Goal: Task Accomplishment & Management: Manage account settings

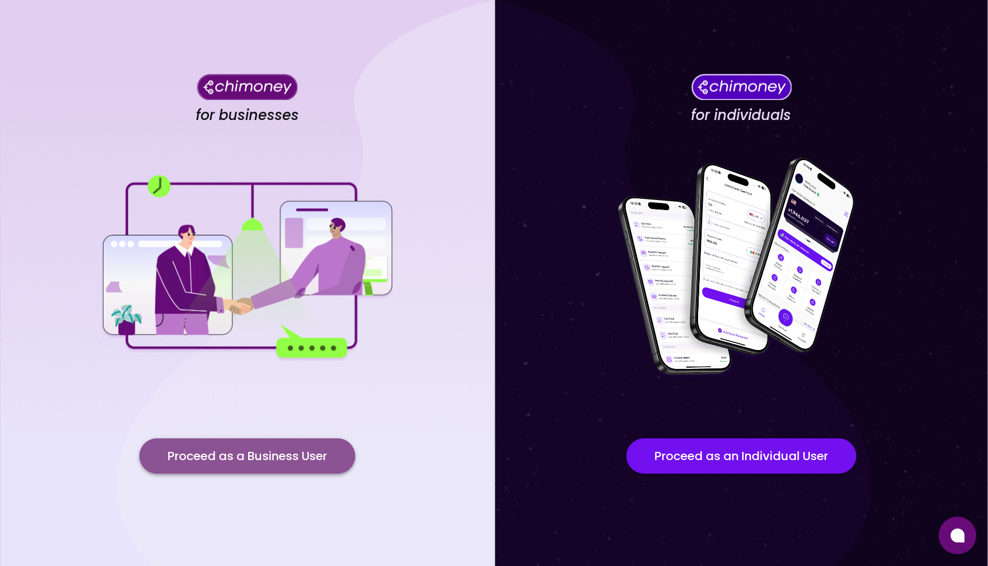
click at [245, 459] on button "Proceed as a Business User" at bounding box center [247, 455] width 216 height 35
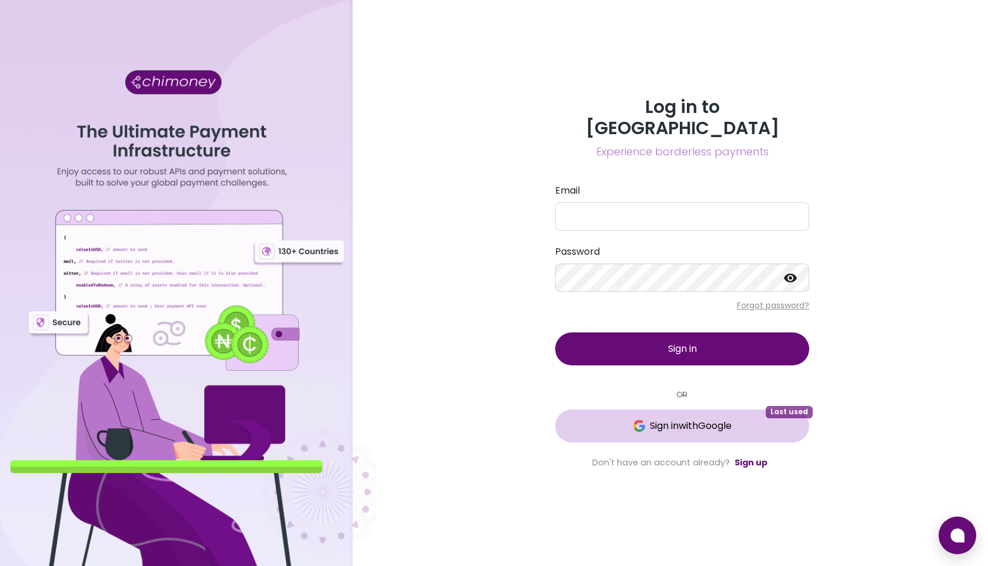
click at [680, 419] on span "Sign in with Google" at bounding box center [691, 426] width 82 height 14
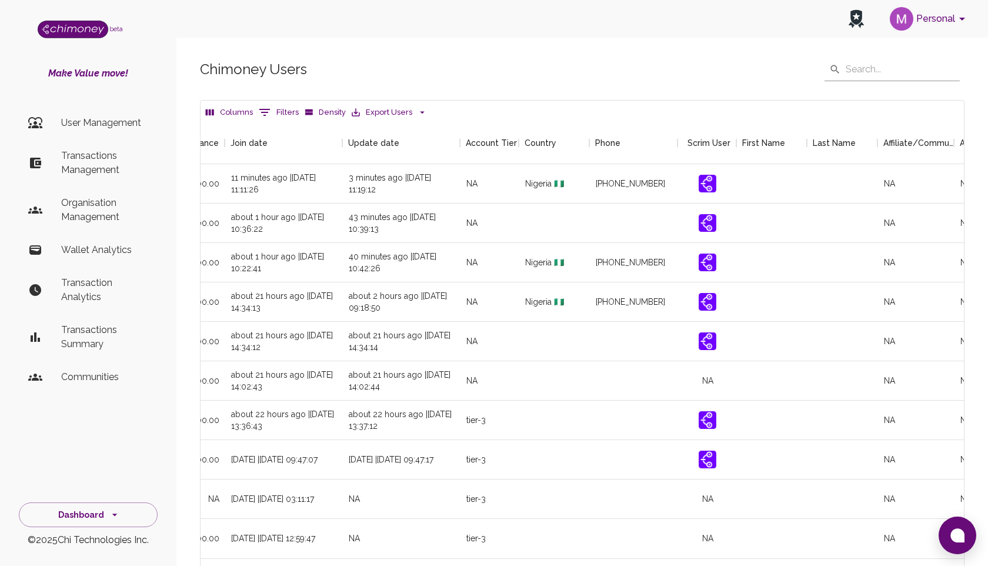
scroll to position [0, 1248]
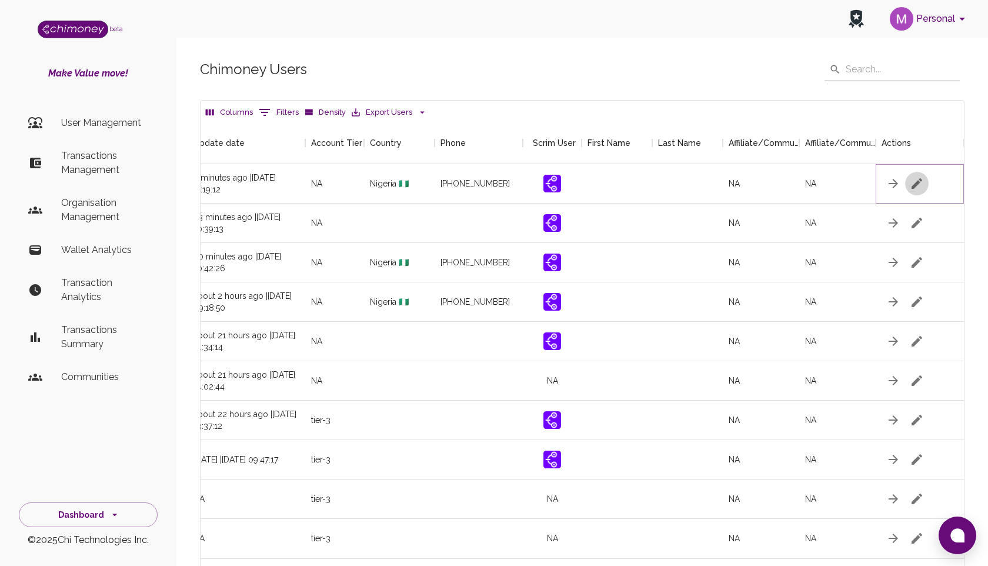
click at [916, 185] on icon "button" at bounding box center [916, 183] width 11 height 11
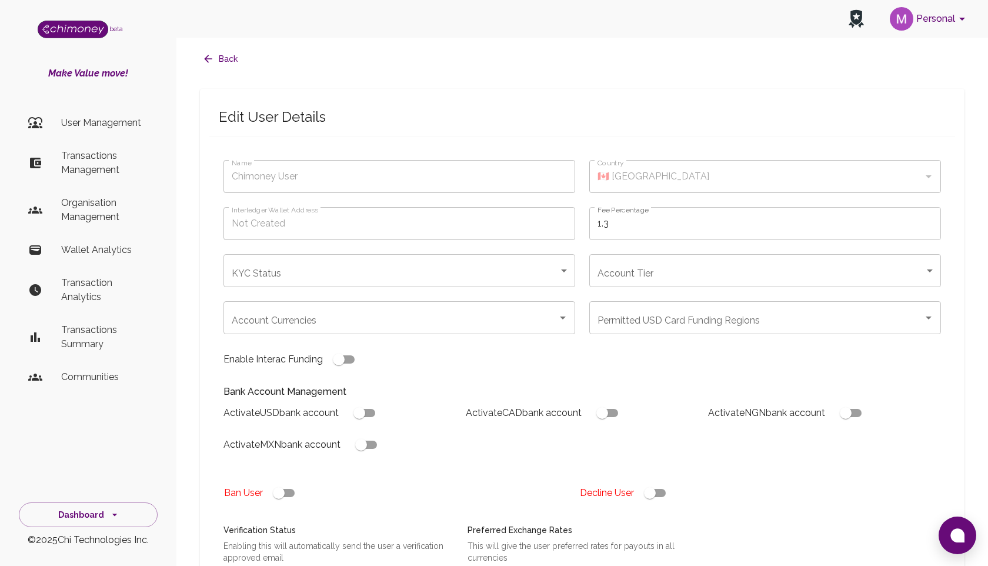
type input "Pleasant [PERSON_NAME]"
type input "🇳🇬 [GEOGRAPHIC_DATA]"
type input "under_review"
checkbox input "true"
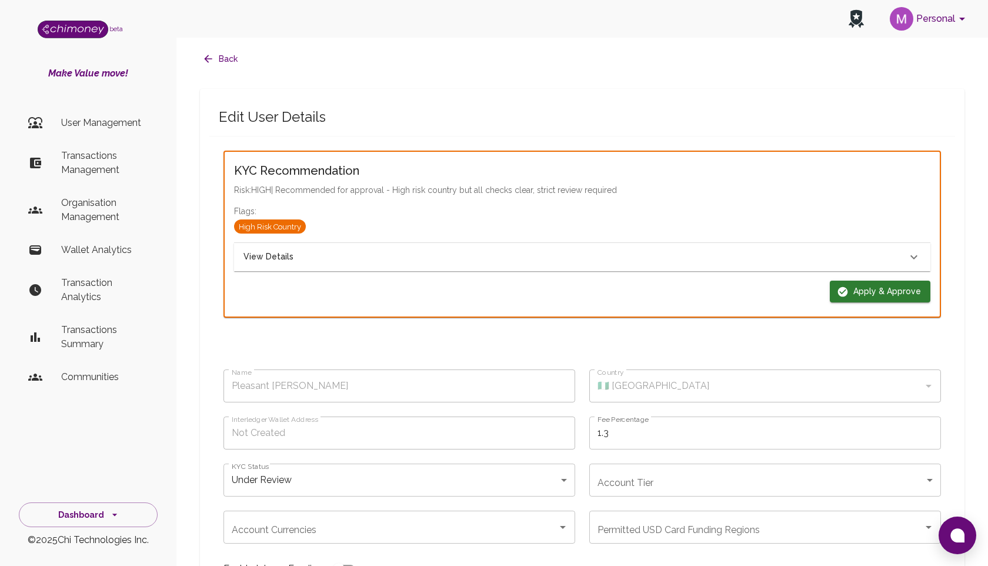
click at [911, 252] on icon at bounding box center [914, 257] width 14 height 14
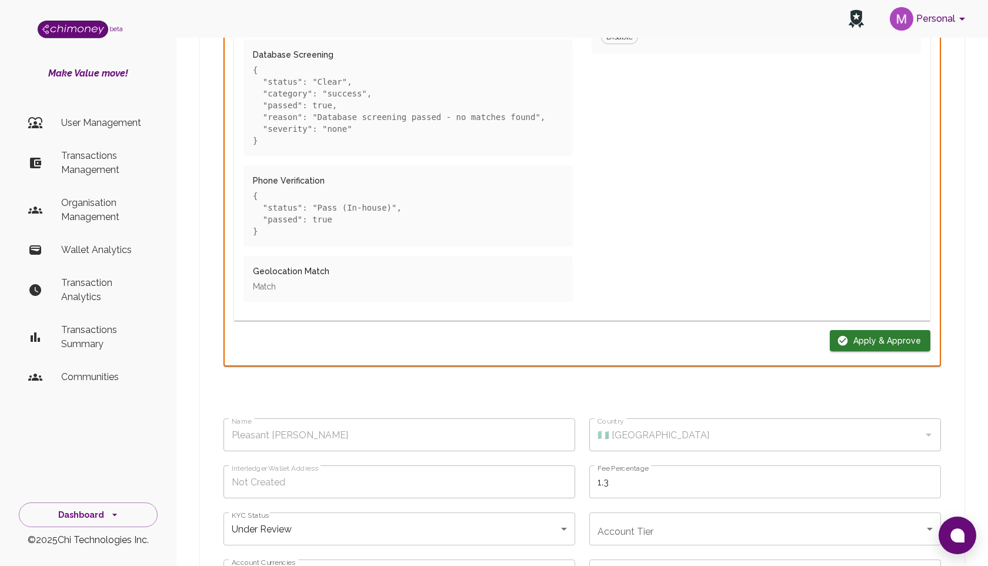
scroll to position [615, 0]
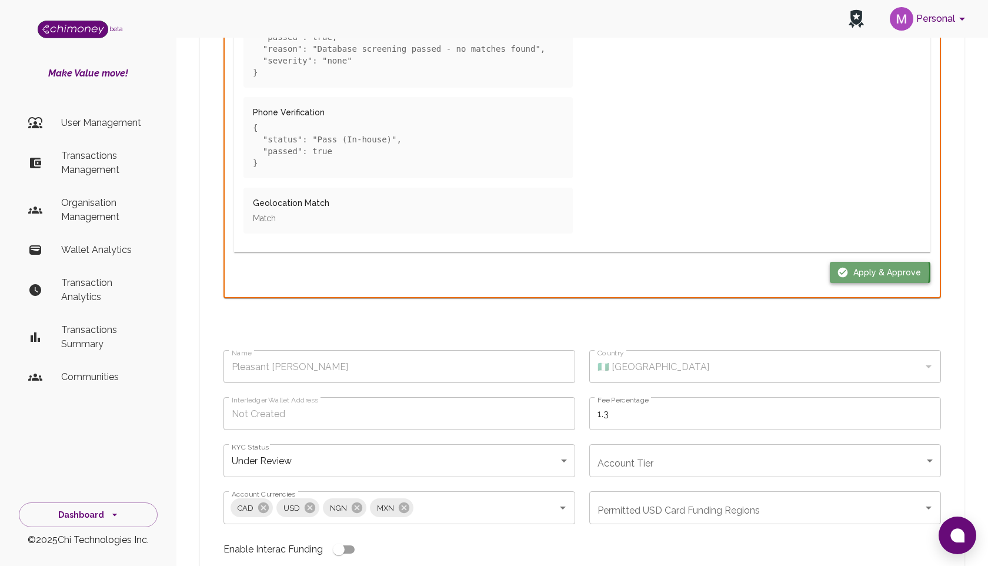
click at [873, 272] on button "Apply & Approve" at bounding box center [880, 273] width 101 height 22
type input "completed"
type input "tier-1"
checkbox input "true"
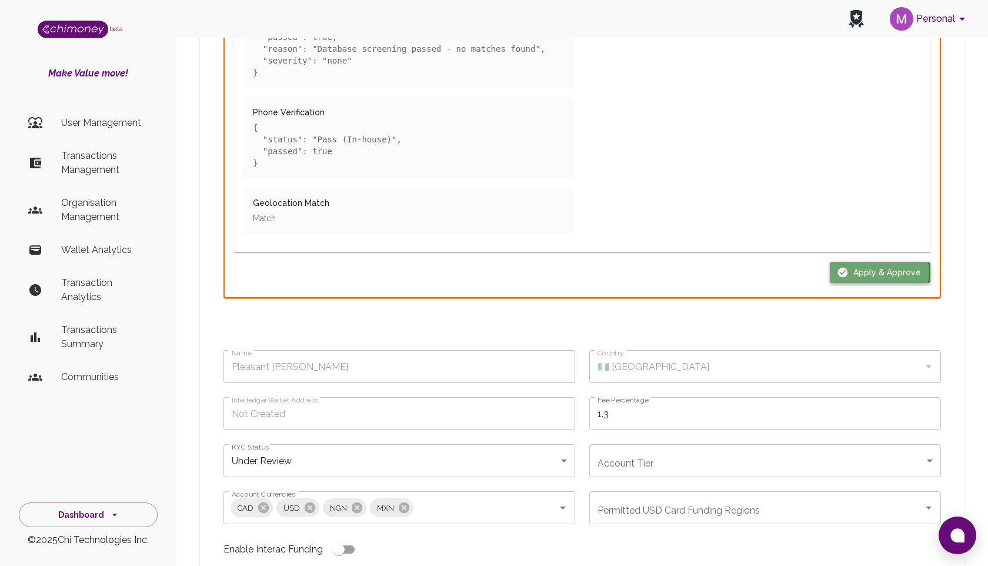
checkbox input "true"
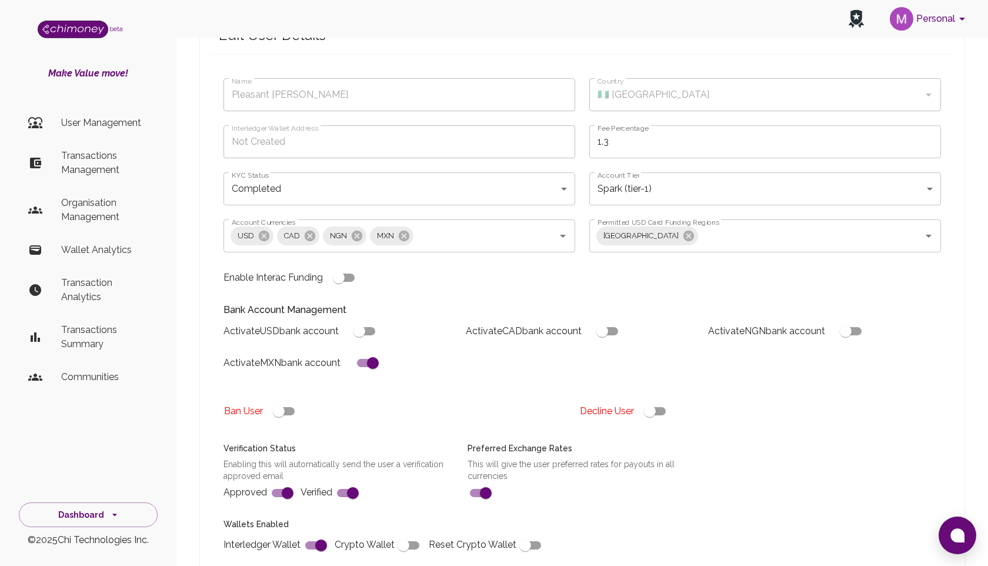
scroll to position [69, 0]
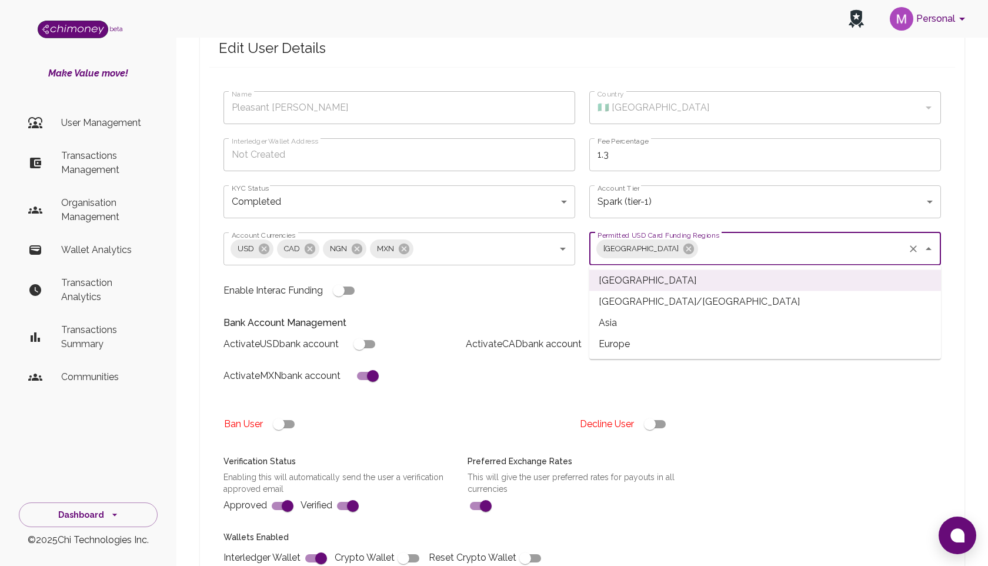
click at [729, 242] on input "Permitted USD Card Funding Regions" at bounding box center [801, 249] width 203 height 22
click at [484, 316] on p "Bank Account Management" at bounding box center [581, 323] width 717 height 14
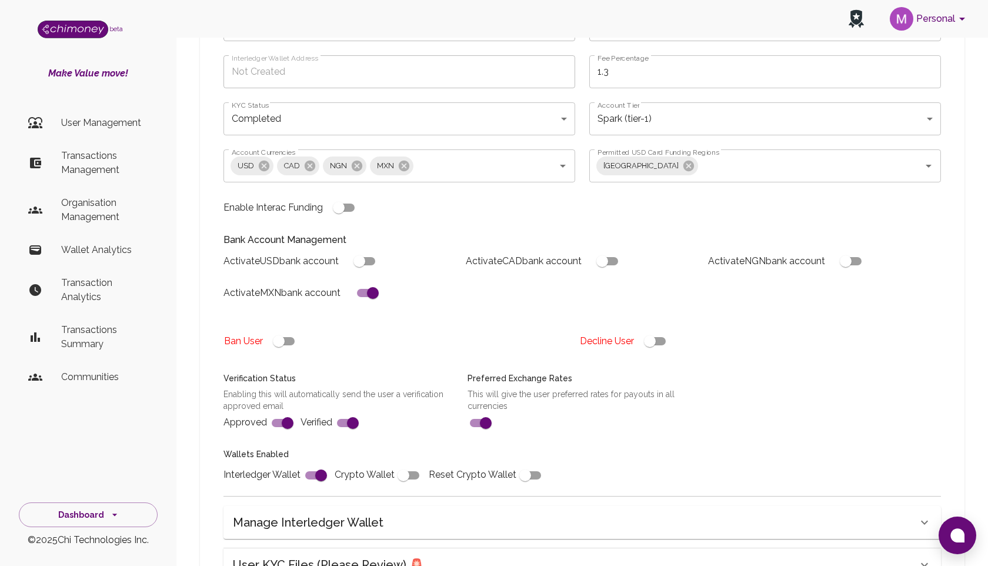
scroll to position [342, 0]
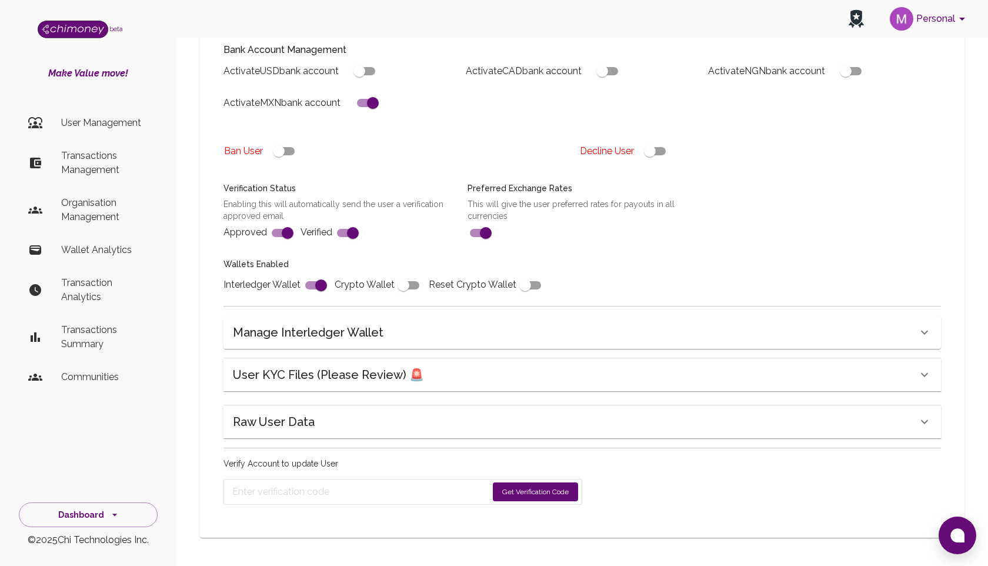
click at [439, 340] on div "Manage Interledger Wallet" at bounding box center [575, 332] width 684 height 19
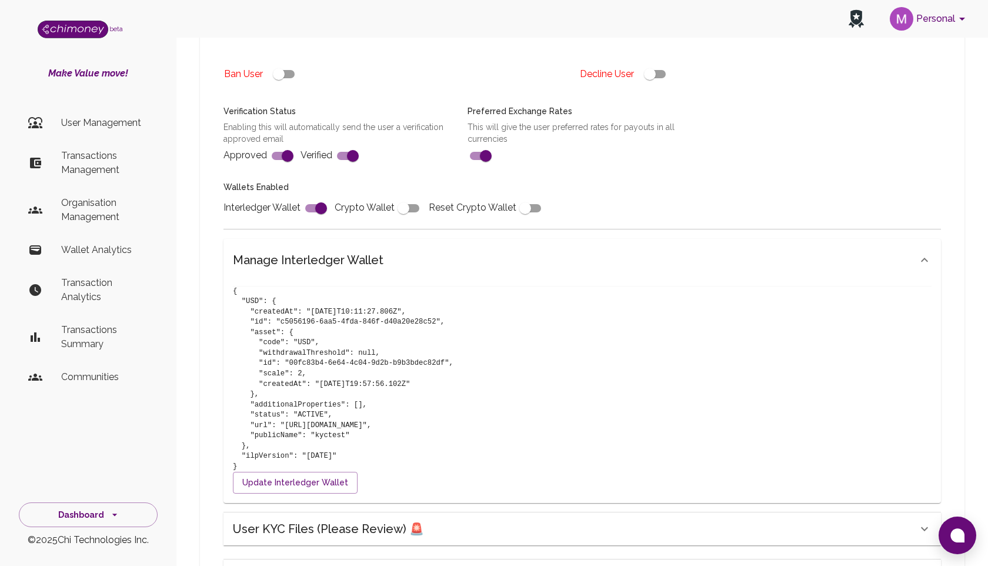
scroll to position [422, 0]
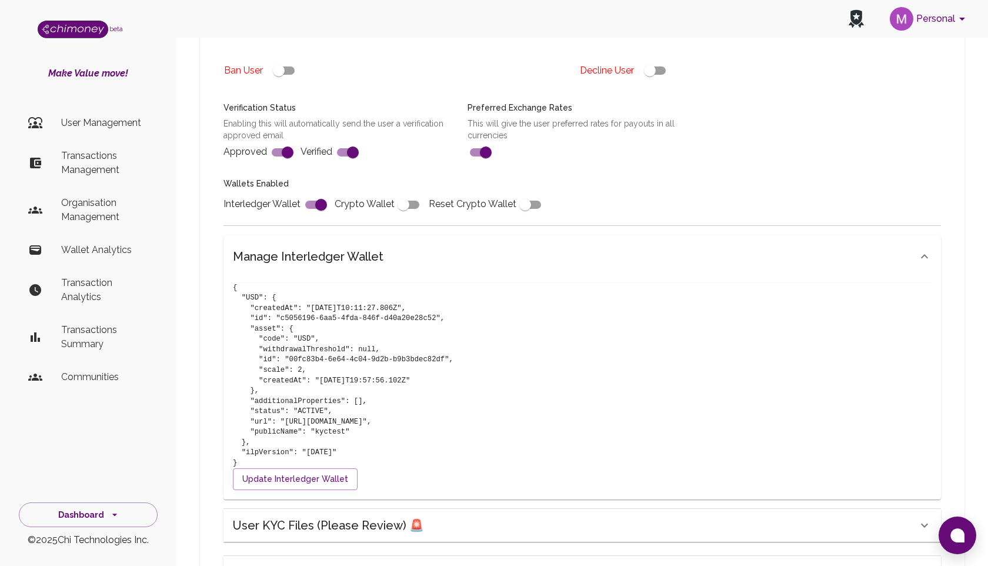
click at [556, 252] on div "Manage Interledger Wallet" at bounding box center [575, 256] width 684 height 19
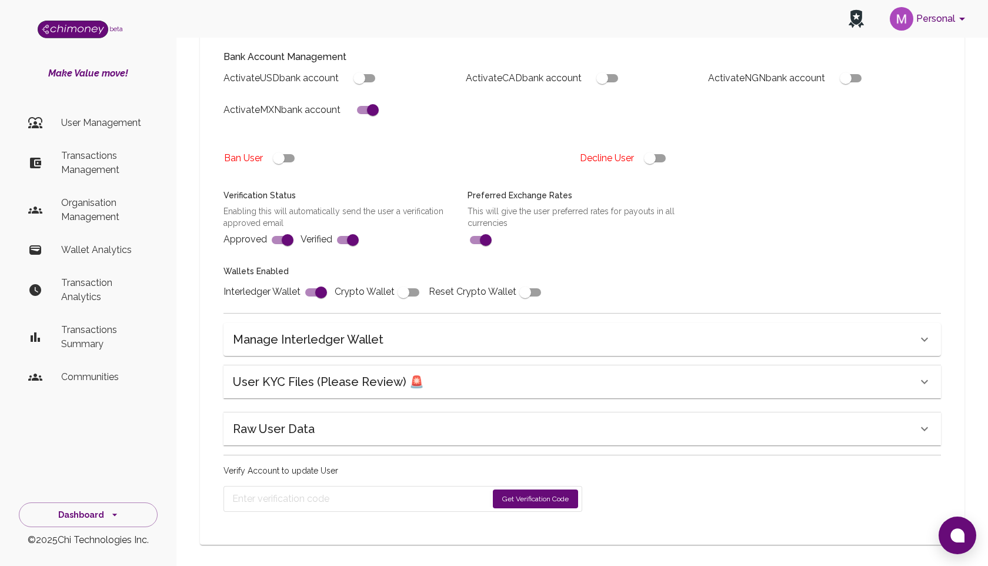
scroll to position [342, 0]
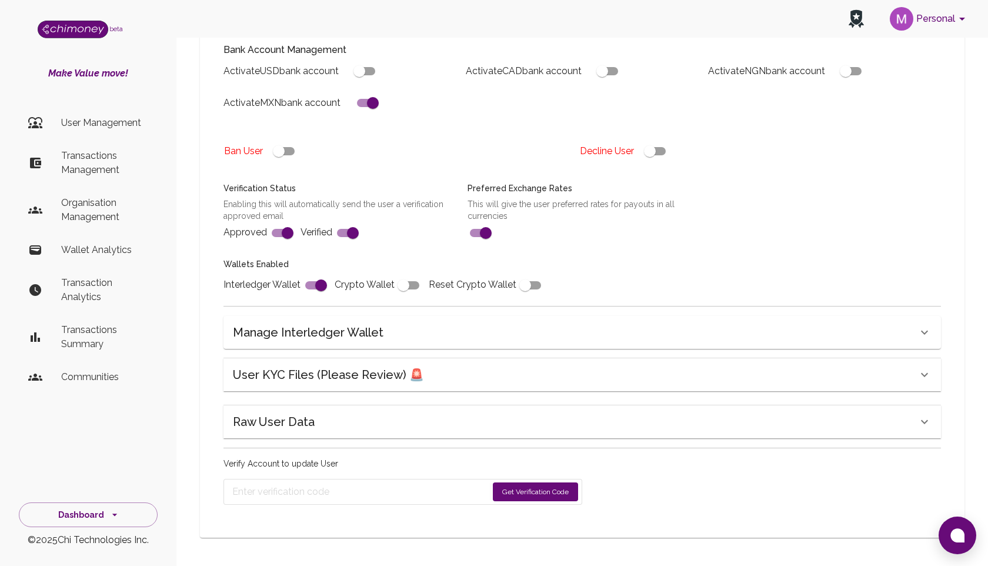
click at [523, 490] on button "Get Verification Code" at bounding box center [535, 491] width 85 height 19
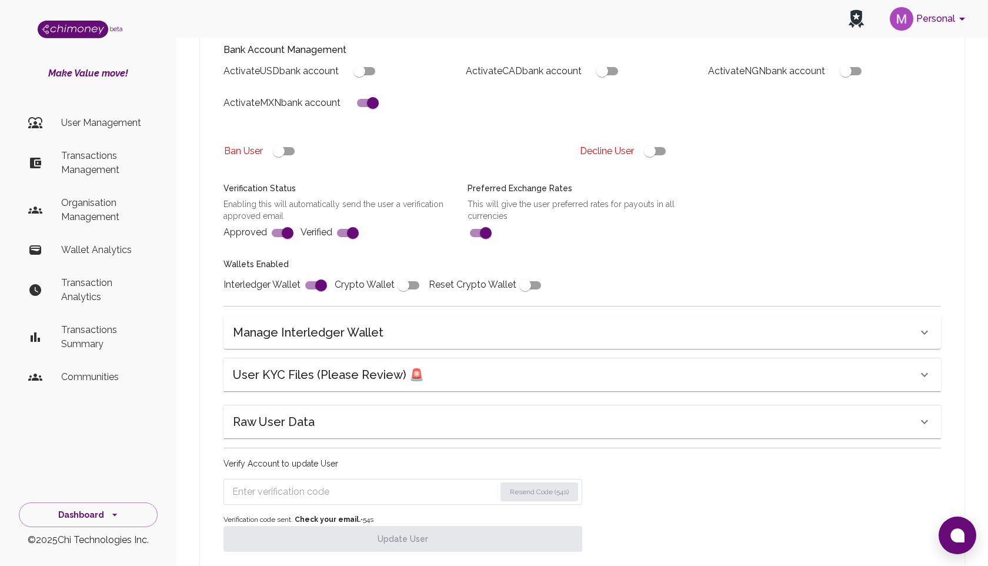
click at [403, 494] on input "Enter verification code" at bounding box center [363, 491] width 263 height 19
click at [326, 494] on input "Enter verification code" at bounding box center [363, 491] width 262 height 19
paste input "4439"
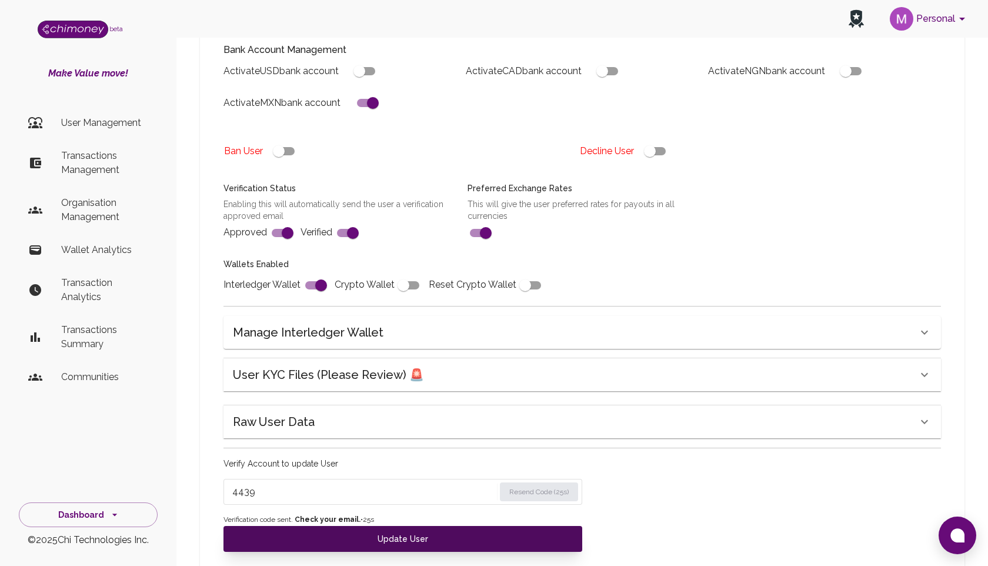
type input "4439"
click at [405, 544] on button "Update User" at bounding box center [402, 539] width 359 height 26
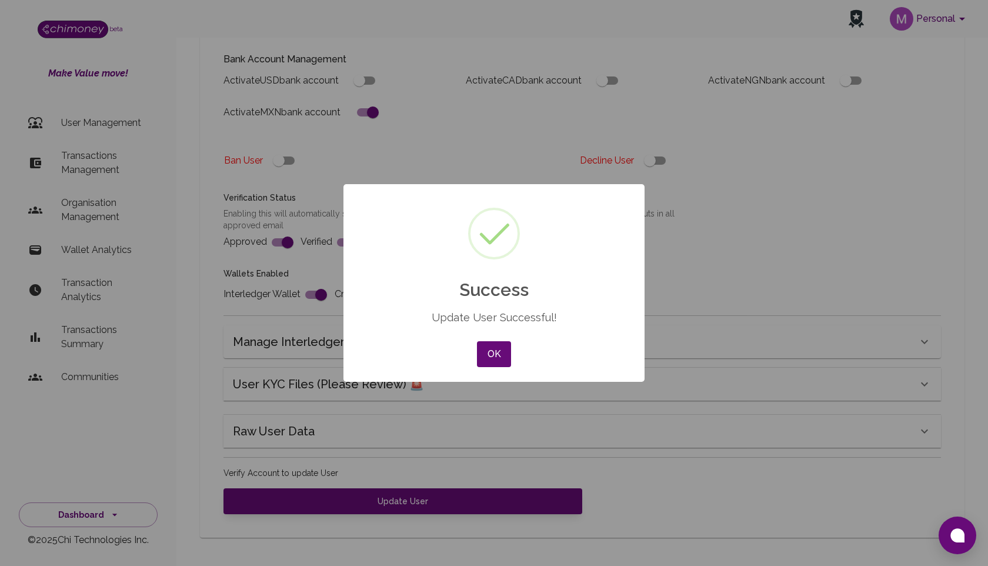
scroll to position [332, 0]
click at [497, 346] on button "OK" at bounding box center [494, 354] width 34 height 26
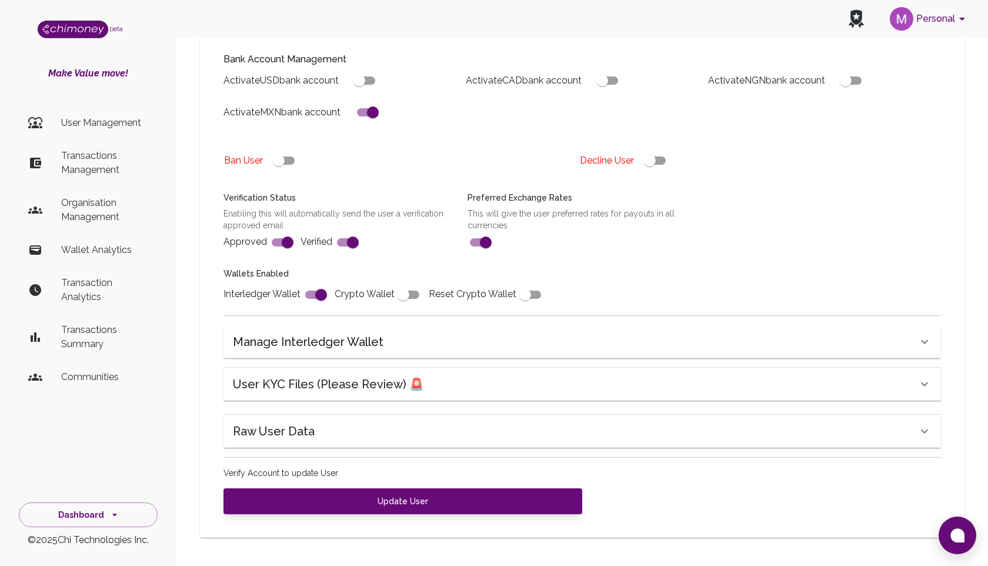
scroll to position [0, 0]
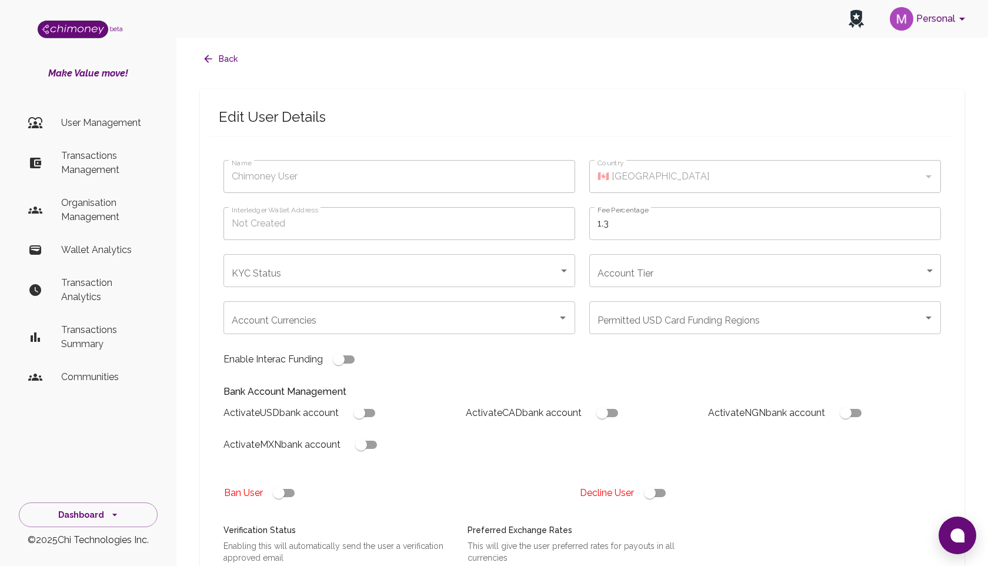
type input "Pleasant [PERSON_NAME]"
type input "🇳🇬 [GEOGRAPHIC_DATA]"
type input "completed"
type input "tier-1"
checkbox input "true"
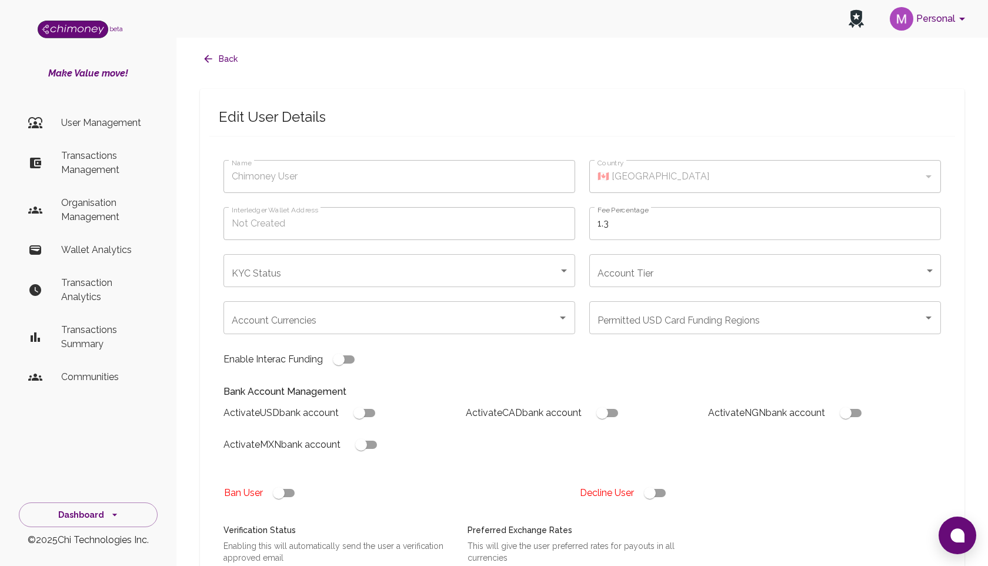
checkbox input "true"
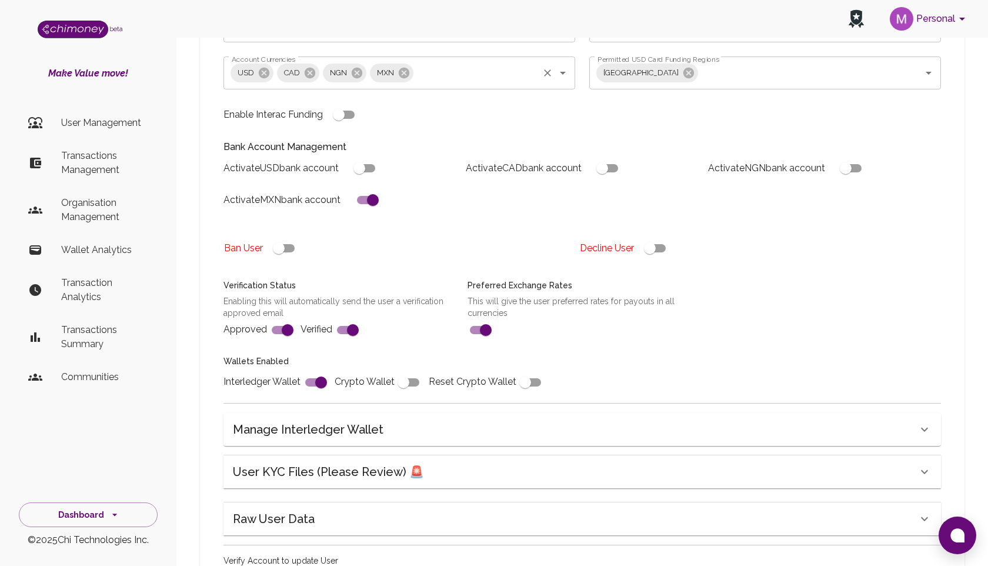
scroll to position [379, 0]
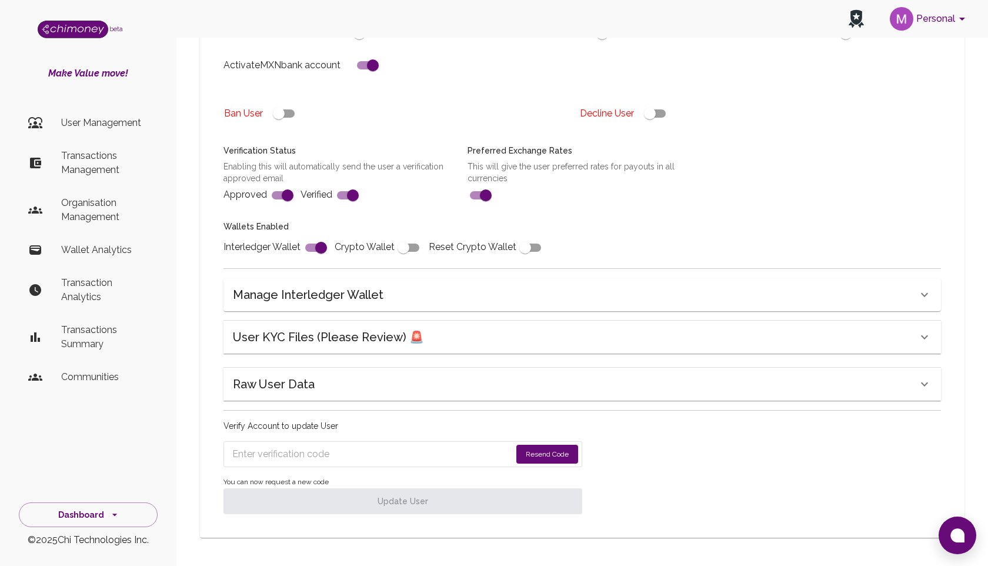
click at [295, 382] on h6 "Raw User Data" at bounding box center [274, 384] width 82 height 19
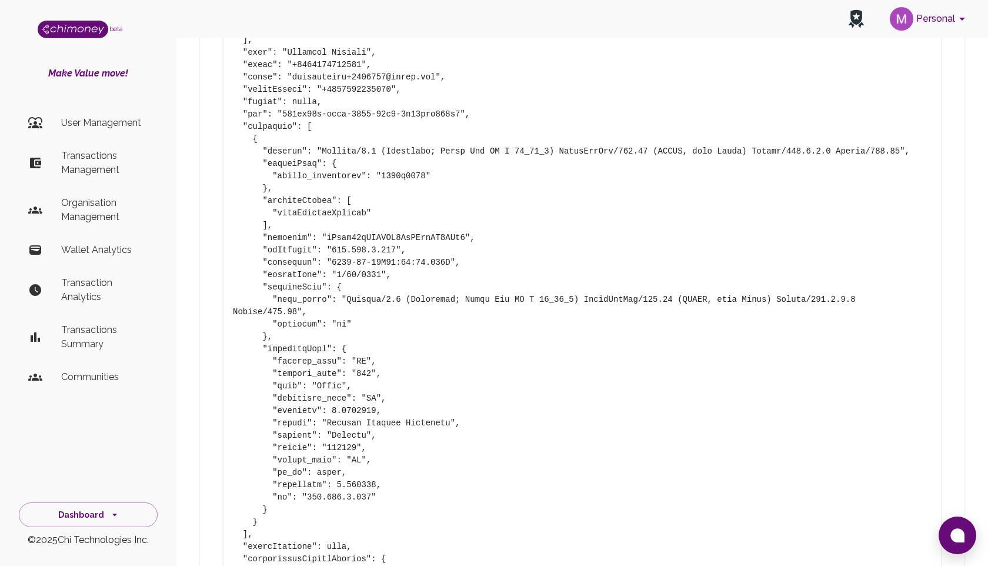
scroll to position [827, 0]
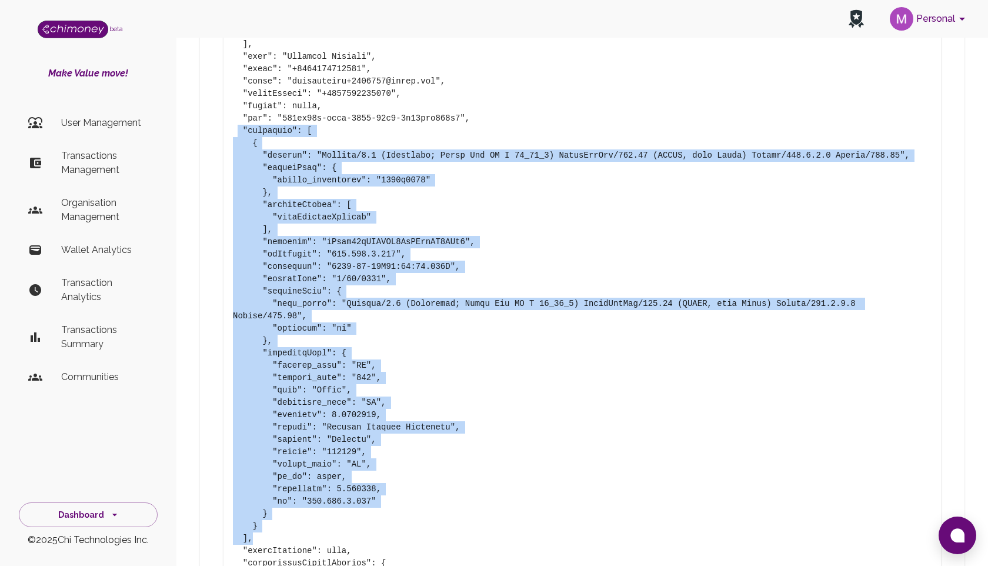
drag, startPoint x: 240, startPoint y: 128, endPoint x: 416, endPoint y: 539, distance: 447.0
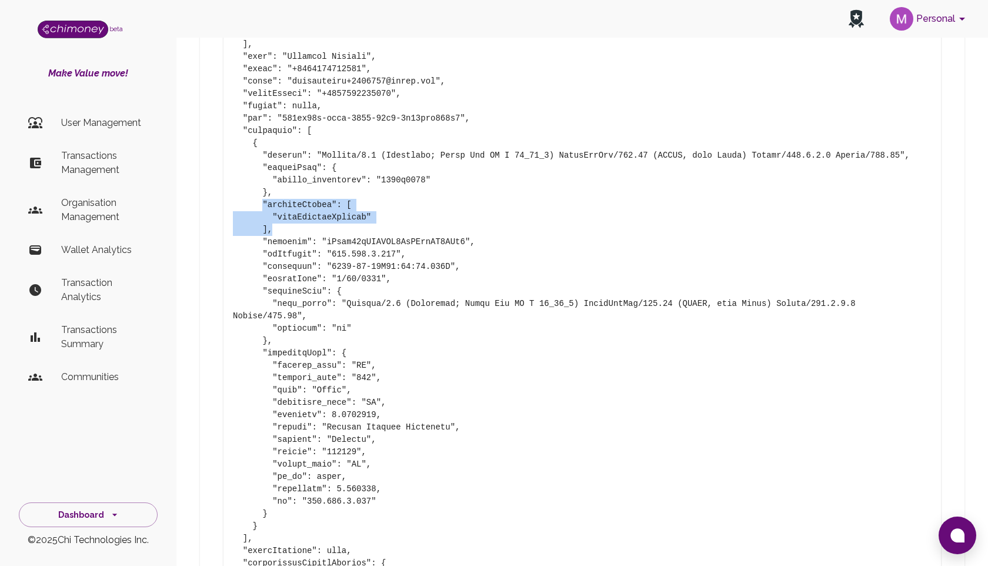
drag, startPoint x: 260, startPoint y: 204, endPoint x: 440, endPoint y: 230, distance: 181.8
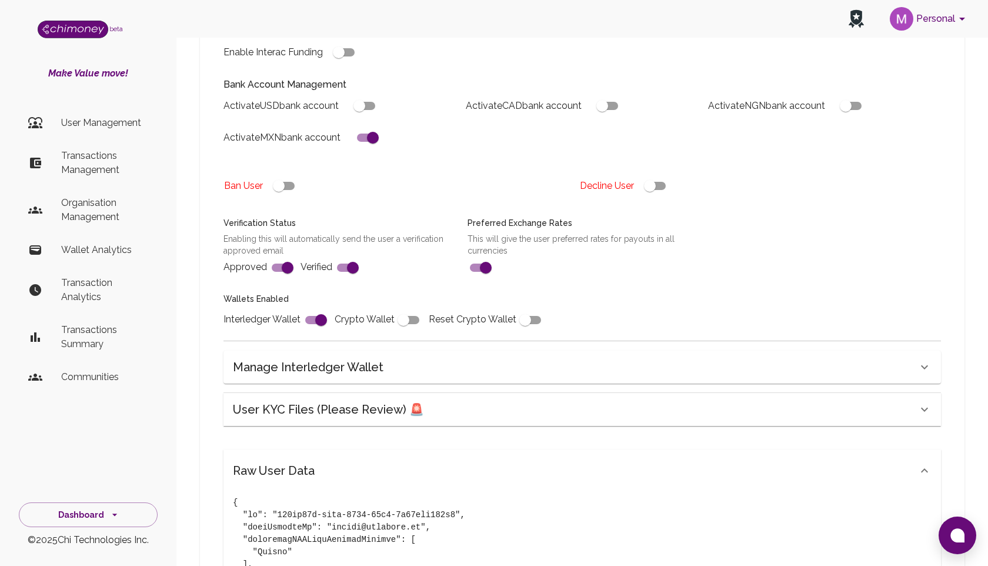
scroll to position [0, 0]
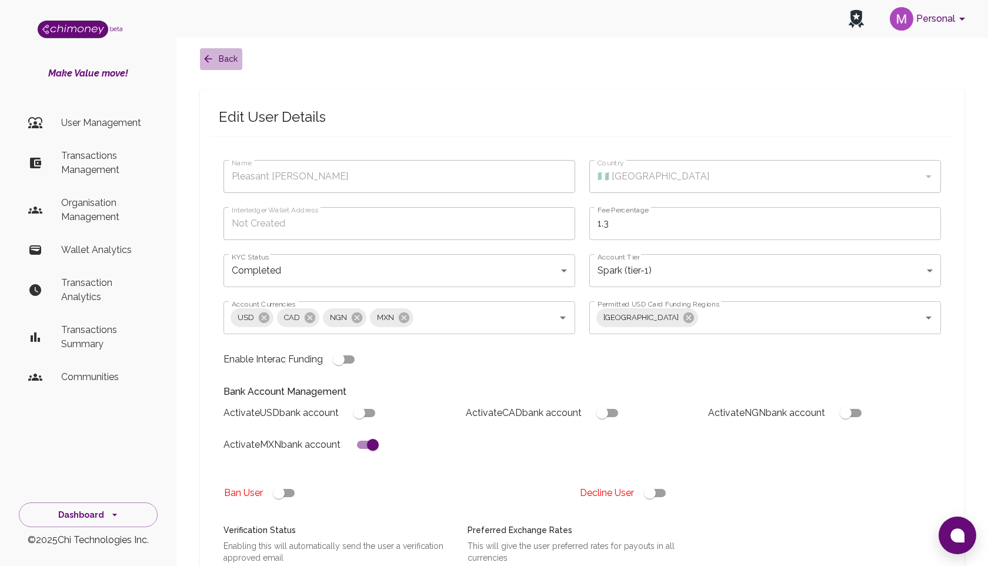
click at [212, 55] on icon "button" at bounding box center [208, 59] width 12 height 12
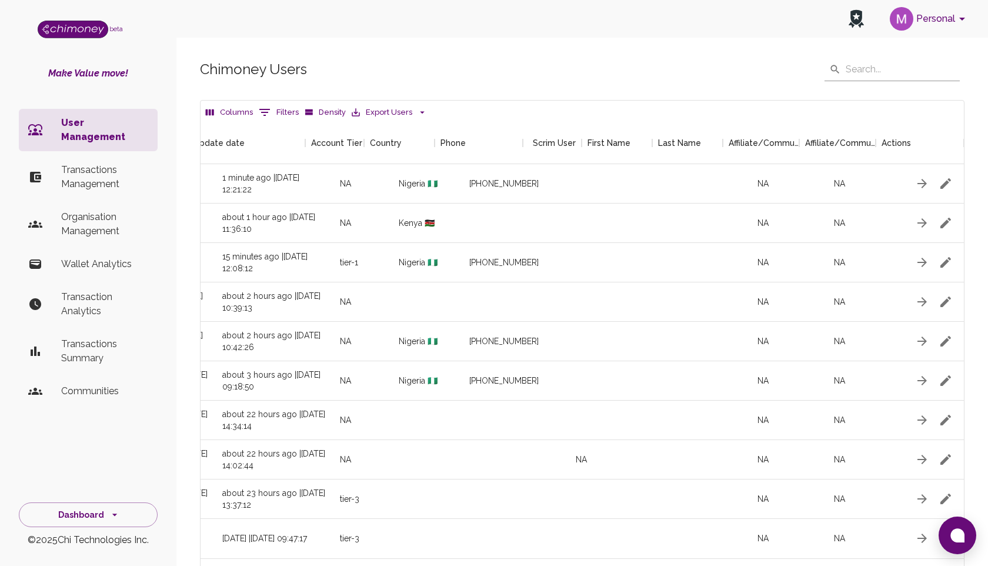
scroll to position [0, 1248]
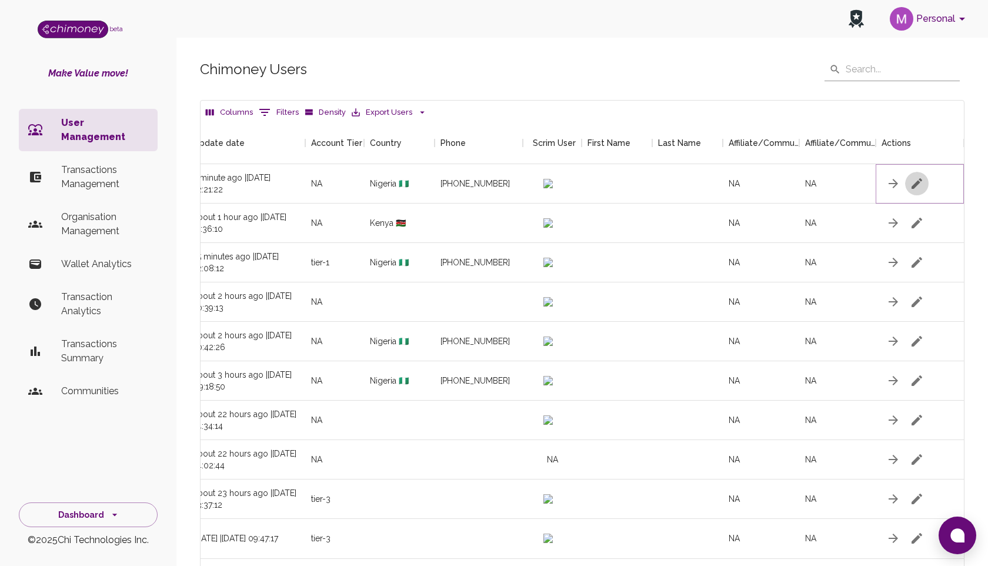
click at [918, 181] on icon "button" at bounding box center [916, 183] width 11 height 11
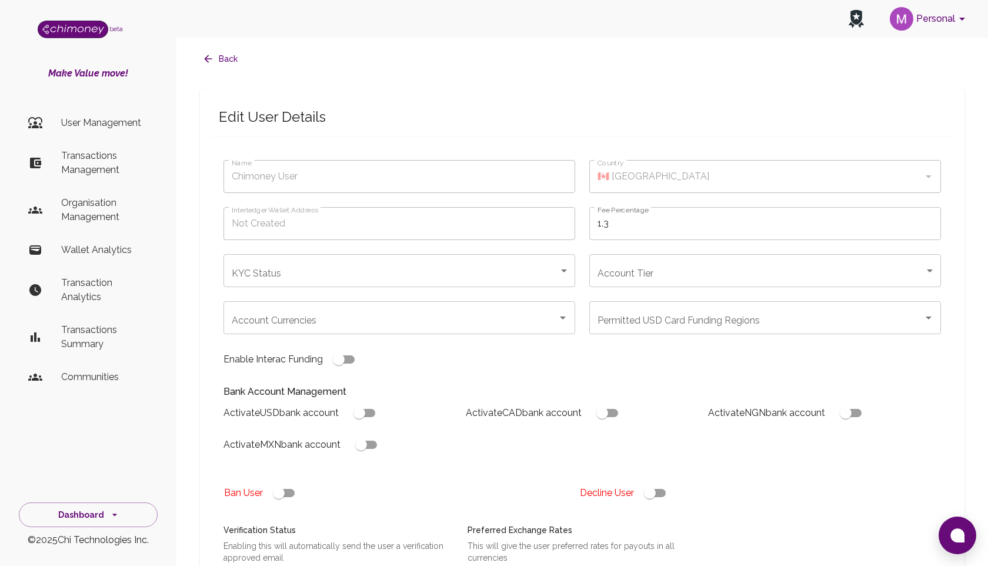
type input "Pleasant [PERSON_NAME]"
type input "🇳🇬 [GEOGRAPHIC_DATA]"
type input "under_review"
checkbox input "true"
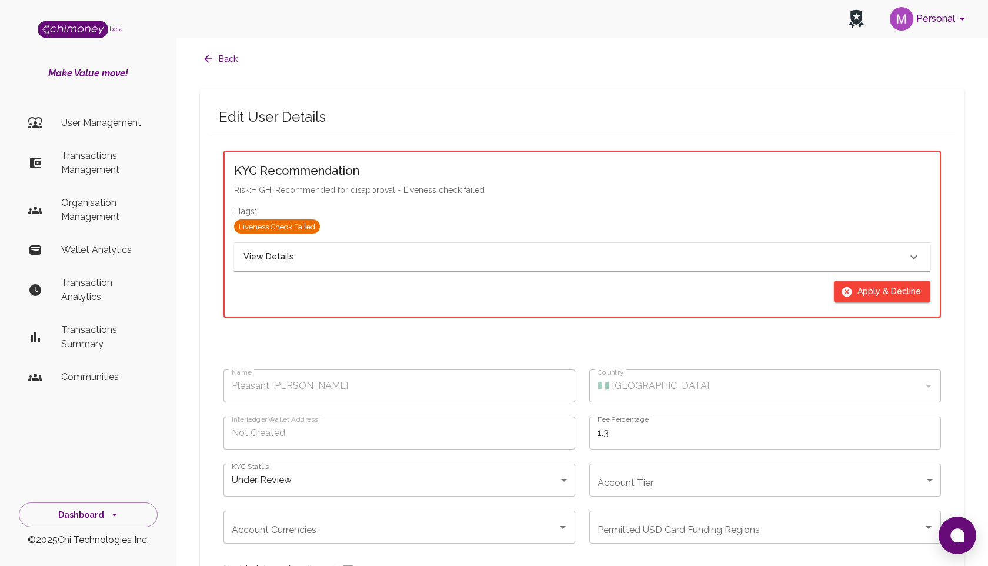
click at [457, 254] on div "View Details" at bounding box center [574, 256] width 663 height 13
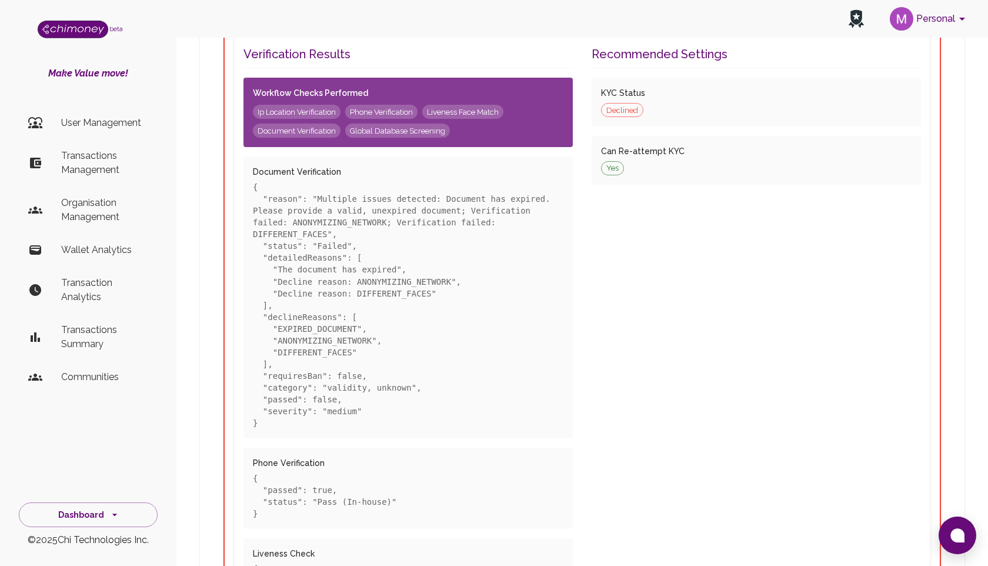
scroll to position [249, 0]
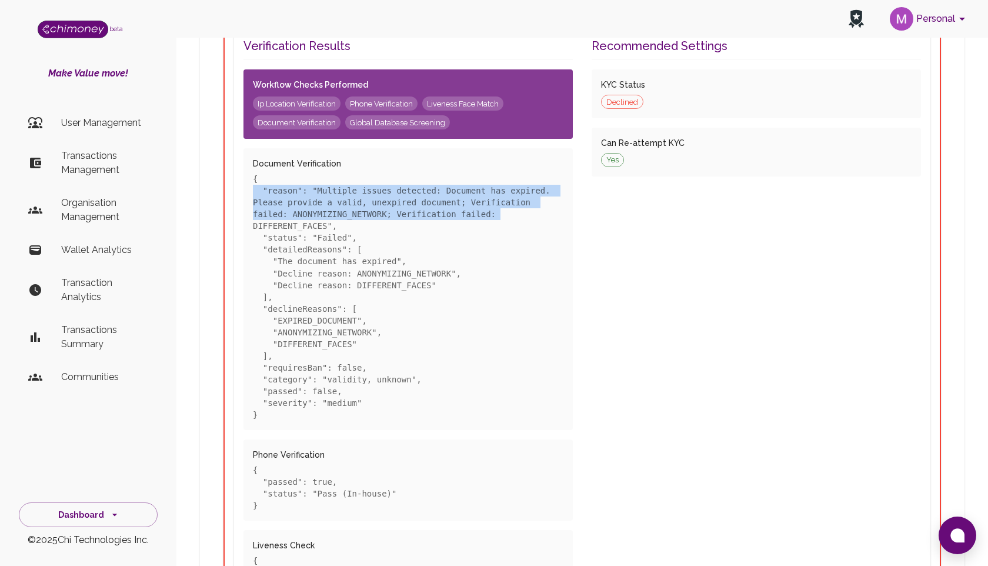
drag, startPoint x: 503, startPoint y: 213, endPoint x: 248, endPoint y: 192, distance: 256.7
click at [248, 192] on div "Document Verification { "reason": "Multiple issues detected: Document has expir…" at bounding box center [407, 288] width 329 height 281
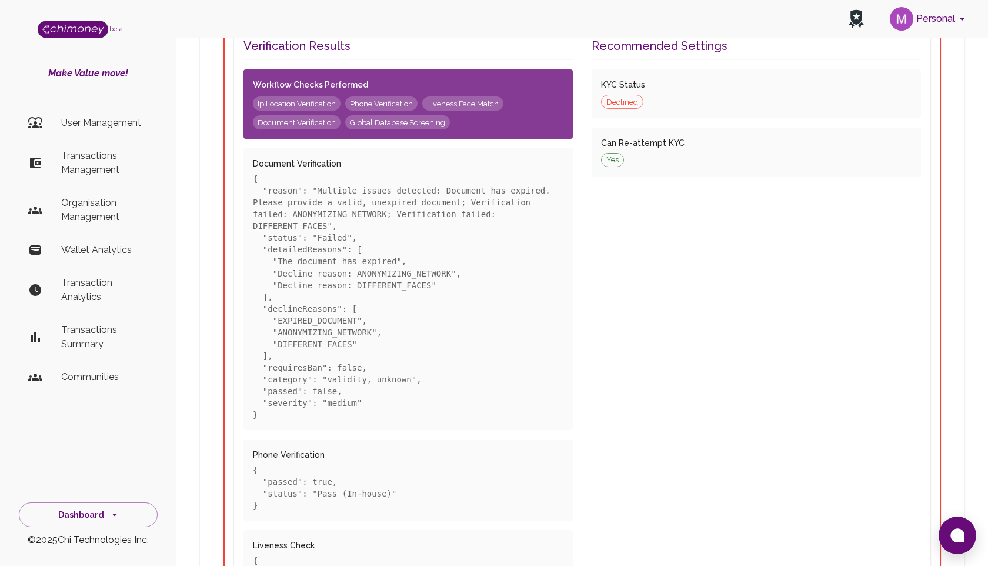
click at [387, 350] on p "{ "reason": "Multiple issues detected: Document has expired. Please provide a v…" at bounding box center [408, 296] width 310 height 247
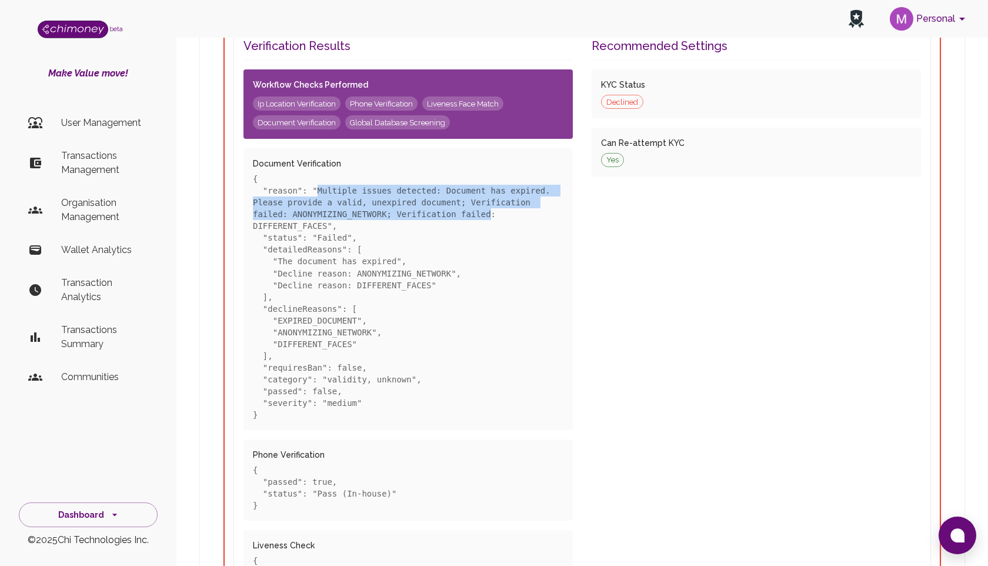
drag, startPoint x: 317, startPoint y: 190, endPoint x: 490, endPoint y: 217, distance: 174.9
click at [490, 217] on p "{ "reason": "Multiple issues detected: Document has expired. Please provide a v…" at bounding box center [408, 296] width 310 height 247
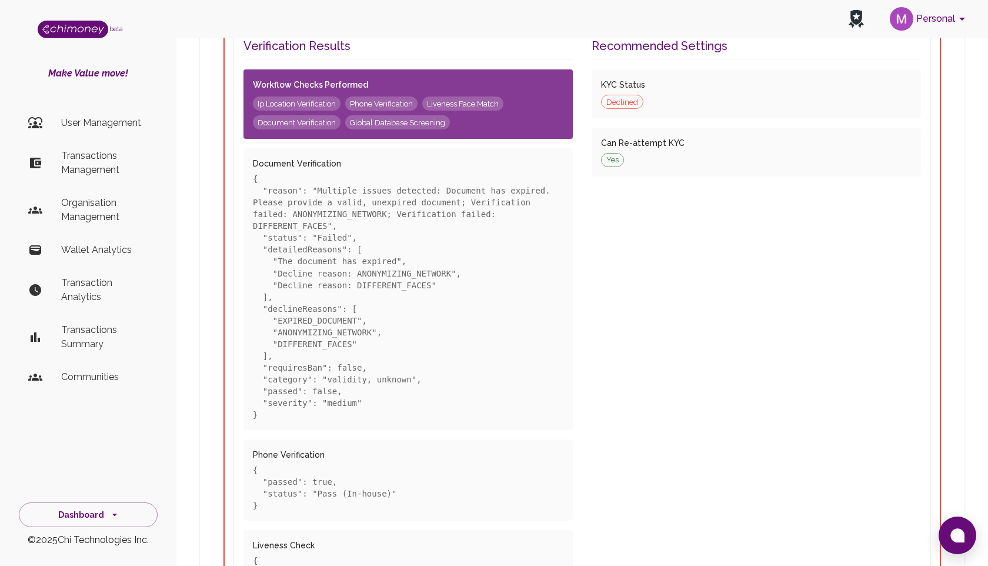
click at [496, 253] on p "{ "reason": "Multiple issues detected: Document has expired. Please provide a v…" at bounding box center [408, 296] width 310 height 247
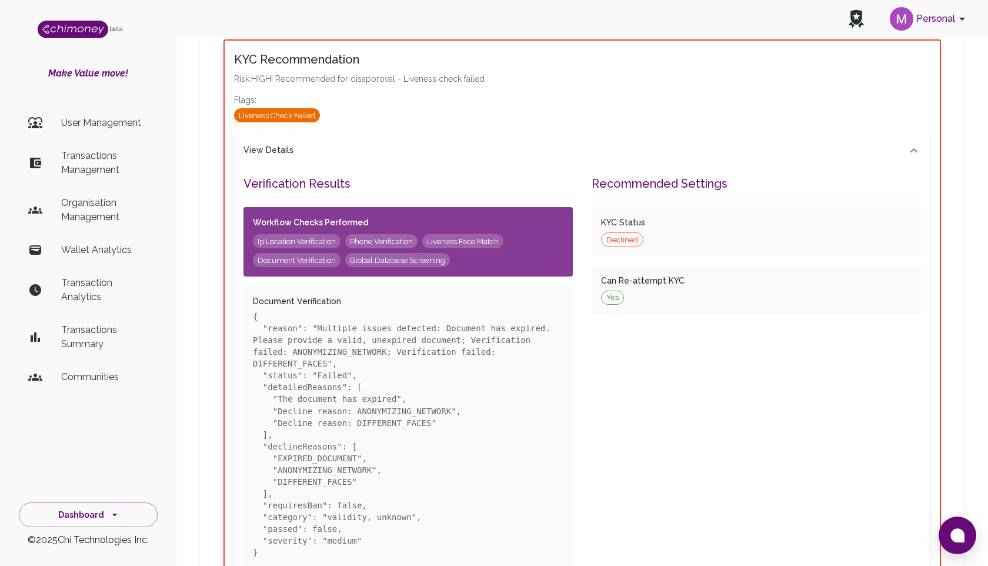
scroll to position [126, 0]
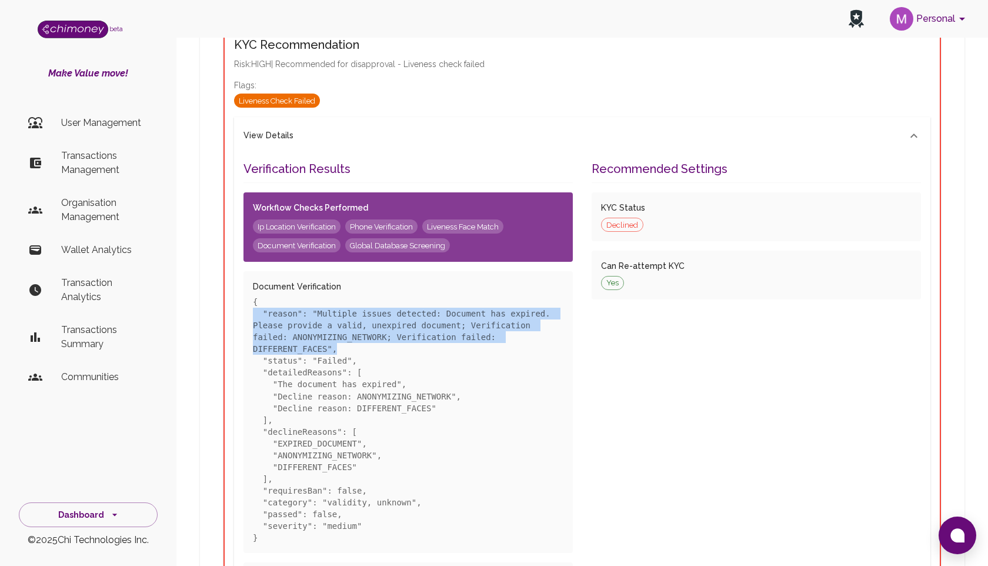
drag, startPoint x: 342, startPoint y: 349, endPoint x: 250, endPoint y: 315, distance: 97.3
click at [250, 315] on div "Document Verification { "reason": "Multiple issues detected: Document has expir…" at bounding box center [407, 411] width 329 height 281
click at [357, 349] on p "{ "reason": "Multiple issues detected: Document has expired. Please provide a v…" at bounding box center [408, 419] width 310 height 247
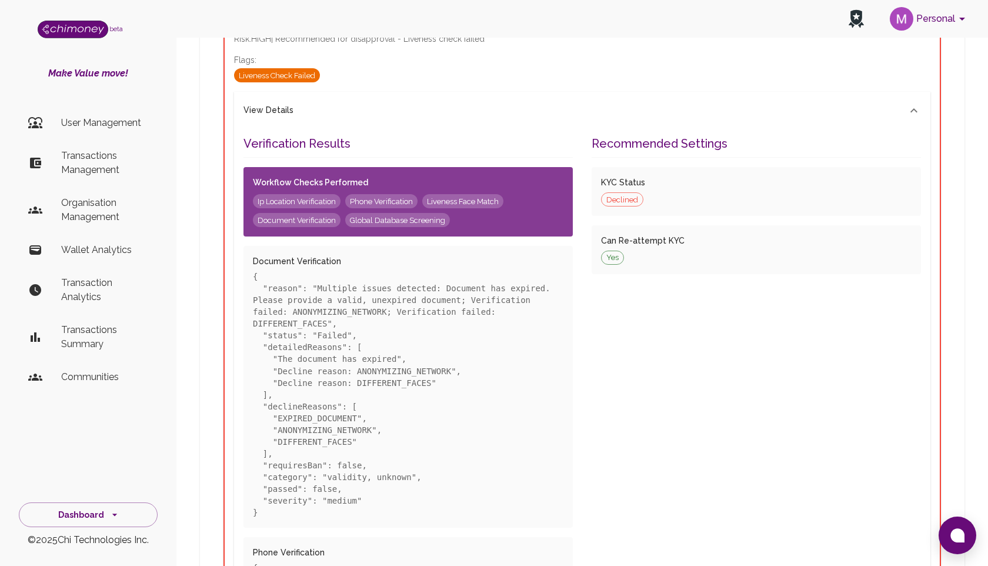
scroll to position [154, 0]
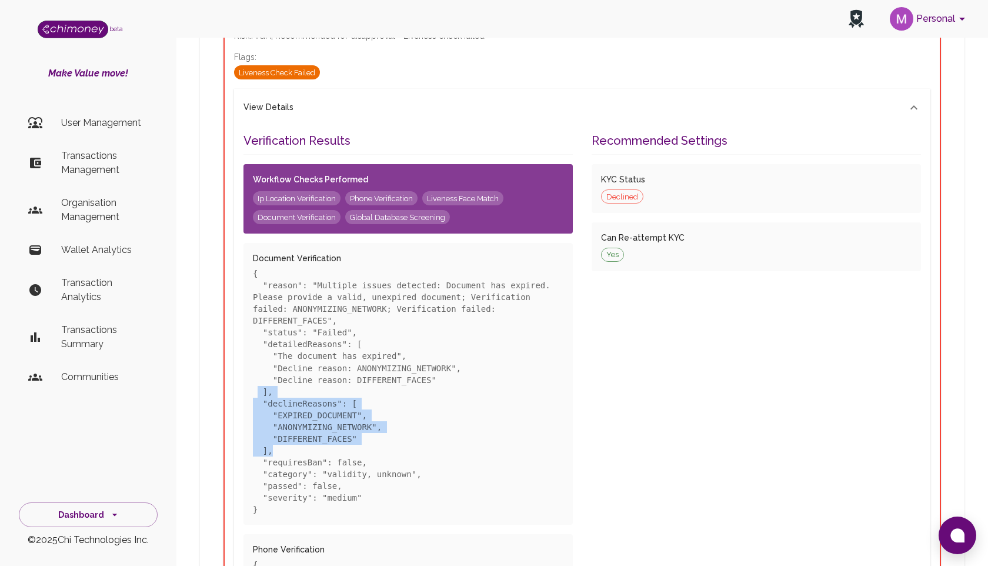
drag, startPoint x: 283, startPoint y: 450, endPoint x: 257, endPoint y: 393, distance: 62.6
click at [257, 394] on p "{ "reason": "Multiple issues detected: Document has expired. Please provide a v…" at bounding box center [408, 391] width 310 height 247
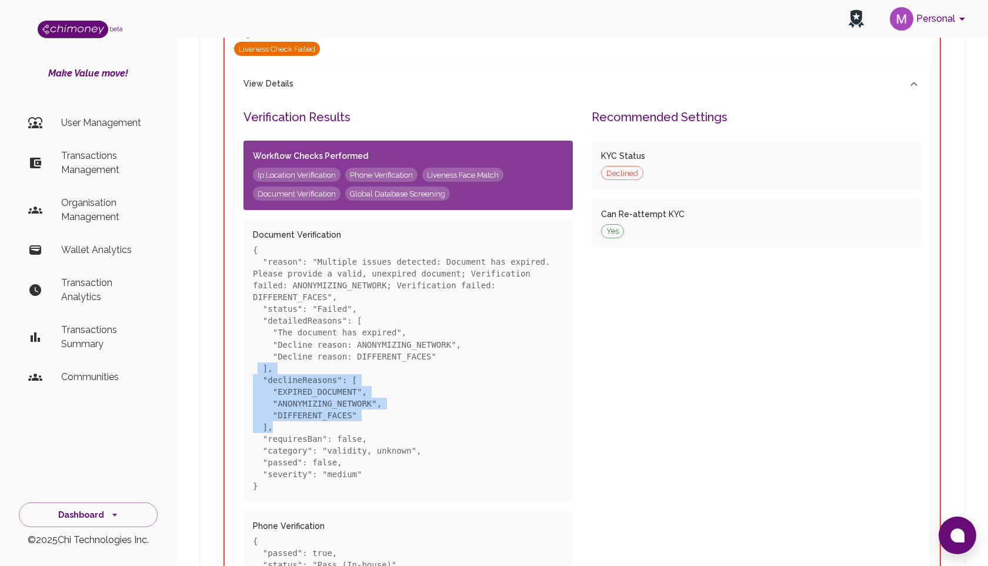
scroll to position [181, 0]
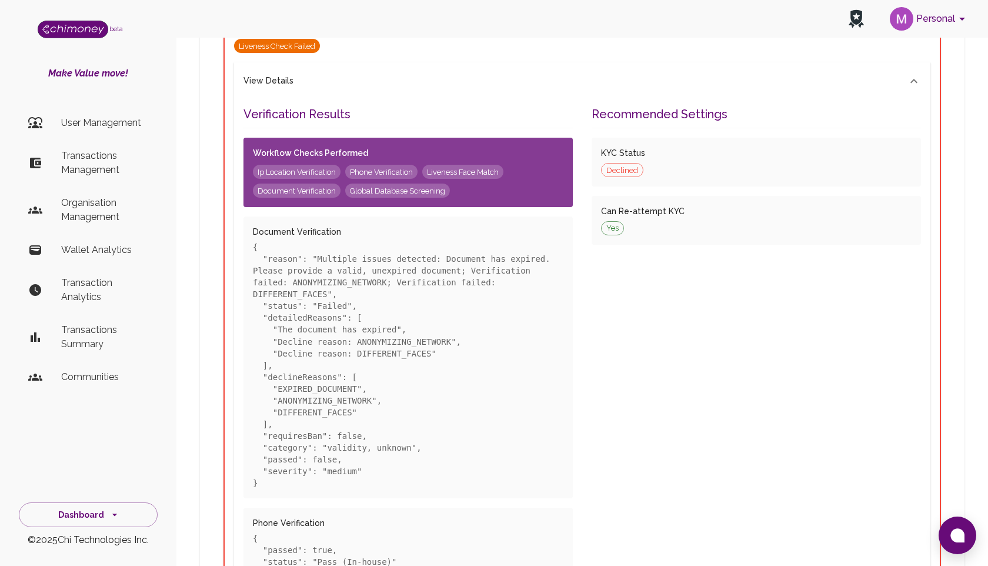
click at [300, 494] on div "Document Verification { "reason": "Multiple issues detected: Document has expir…" at bounding box center [407, 356] width 329 height 281
drag, startPoint x: 262, startPoint y: 436, endPoint x: 385, endPoint y: 435, distance: 123.5
click at [386, 436] on p "{ "reason": "Multiple issues detected: Document has expired. Please provide a v…" at bounding box center [408, 364] width 310 height 247
click at [386, 470] on p "{ "reason": "Multiple issues detected: Document has expired. Please provide a v…" at bounding box center [408, 364] width 310 height 247
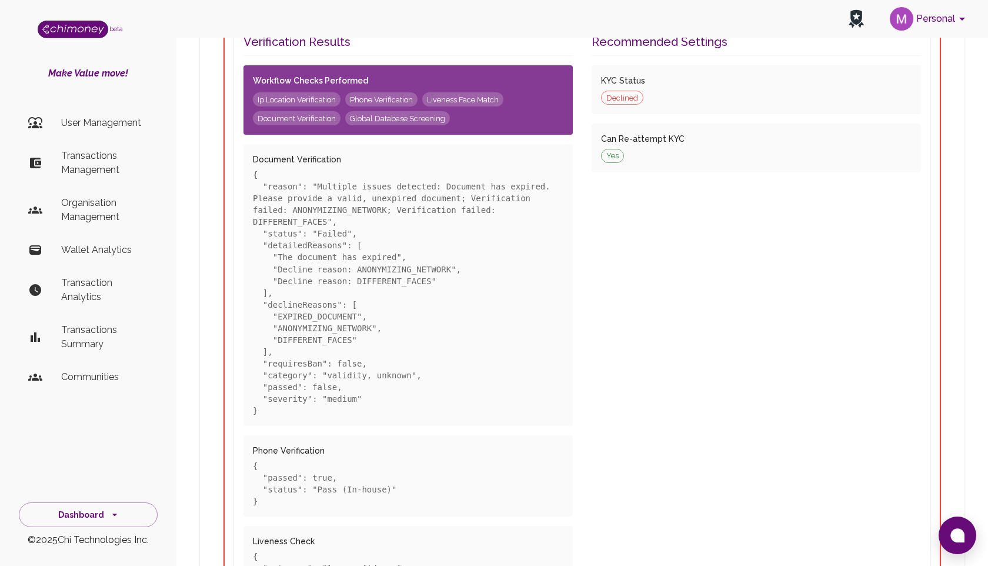
scroll to position [257, 0]
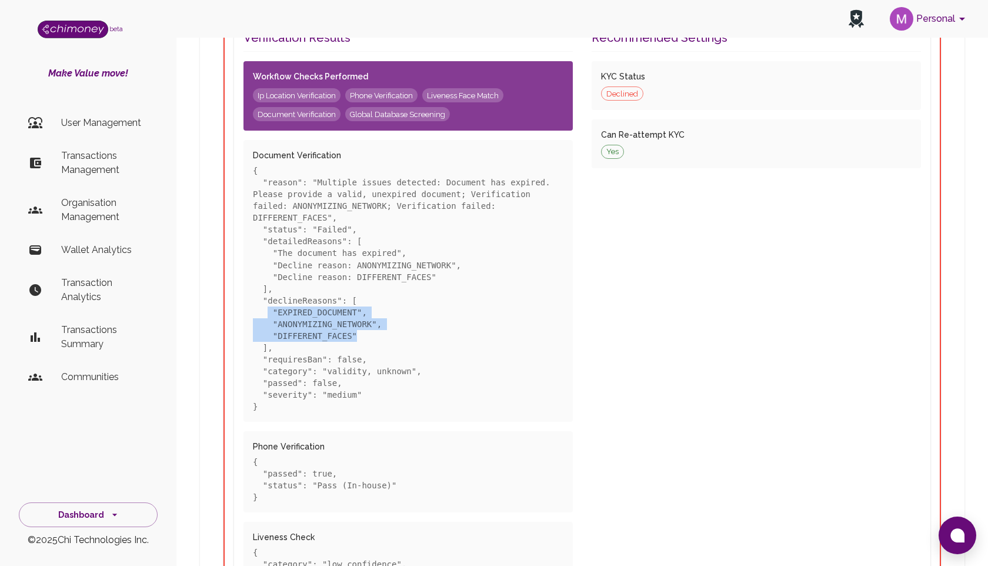
drag, startPoint x: 265, startPoint y: 310, endPoint x: 383, endPoint y: 334, distance: 120.5
click at [383, 335] on p "{ "reason": "Multiple issues detected: Document has expired. Please provide a v…" at bounding box center [408, 288] width 310 height 247
click at [387, 382] on p "{ "reason": "Multiple issues detected: Document has expired. Please provide a v…" at bounding box center [408, 288] width 310 height 247
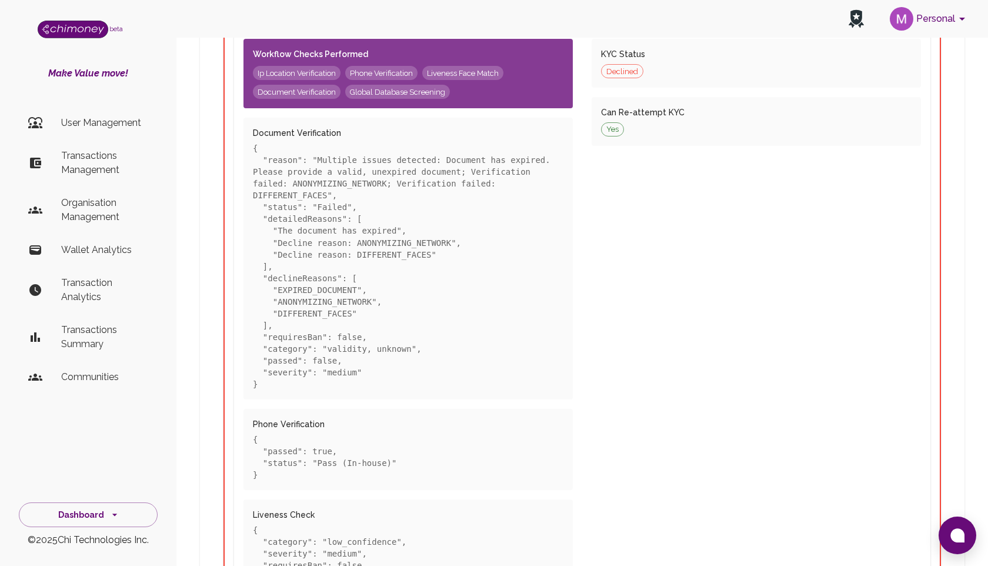
scroll to position [283, 0]
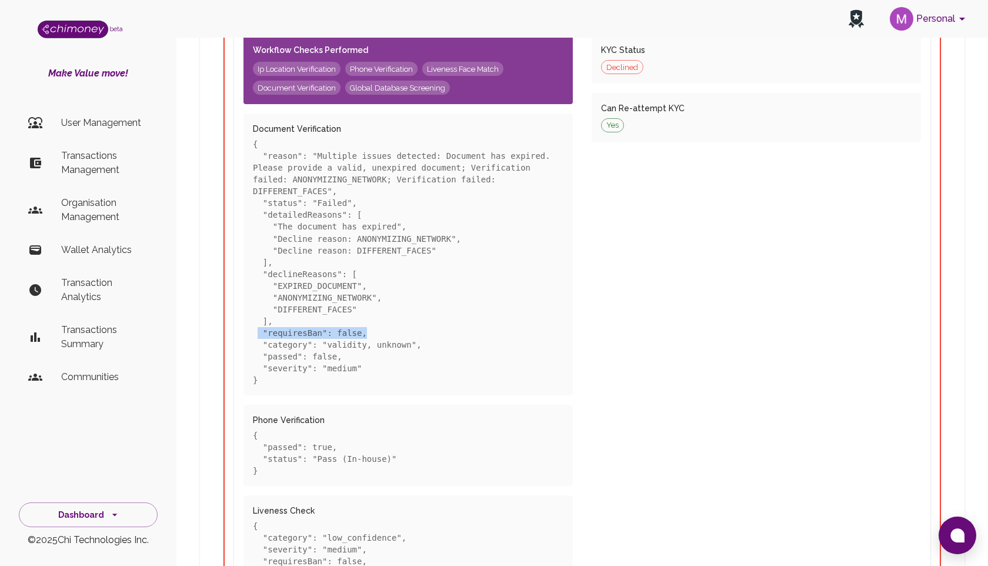
drag, startPoint x: 259, startPoint y: 332, endPoint x: 370, endPoint y: 332, distance: 110.5
click at [370, 332] on p "{ "reason": "Multiple issues detected: Document has expired. Please provide a v…" at bounding box center [408, 261] width 310 height 247
click at [371, 332] on p "{ "reason": "Multiple issues detected: Document has expired. Please provide a v…" at bounding box center [408, 261] width 310 height 247
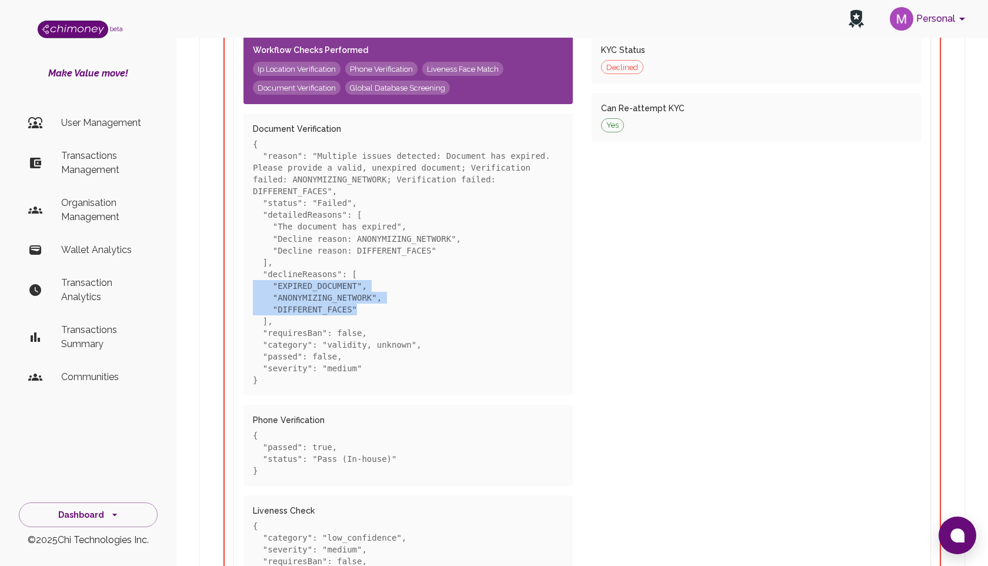
drag, startPoint x: 363, startPoint y: 307, endPoint x: 218, endPoint y: 289, distance: 146.4
click at [218, 289] on div "KYC Recommendation Risk: HIGH | Recommended for disapproval - Liveness check fa…" at bounding box center [582, 375] width 746 height 1045
click at [307, 329] on p "{ "reason": "Multiple issues detected: Document has expired. Please provide a v…" at bounding box center [408, 261] width 310 height 247
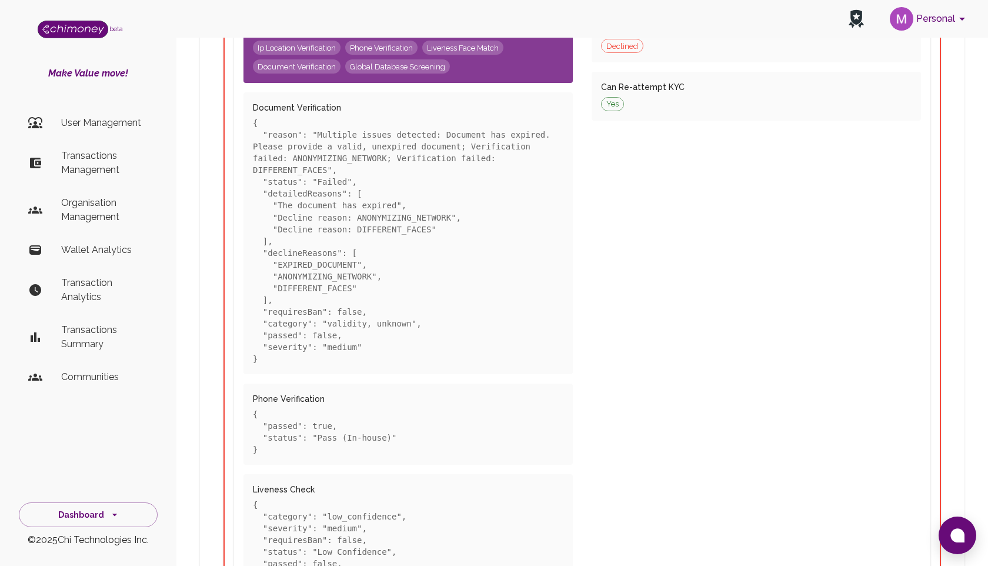
scroll to position [306, 0]
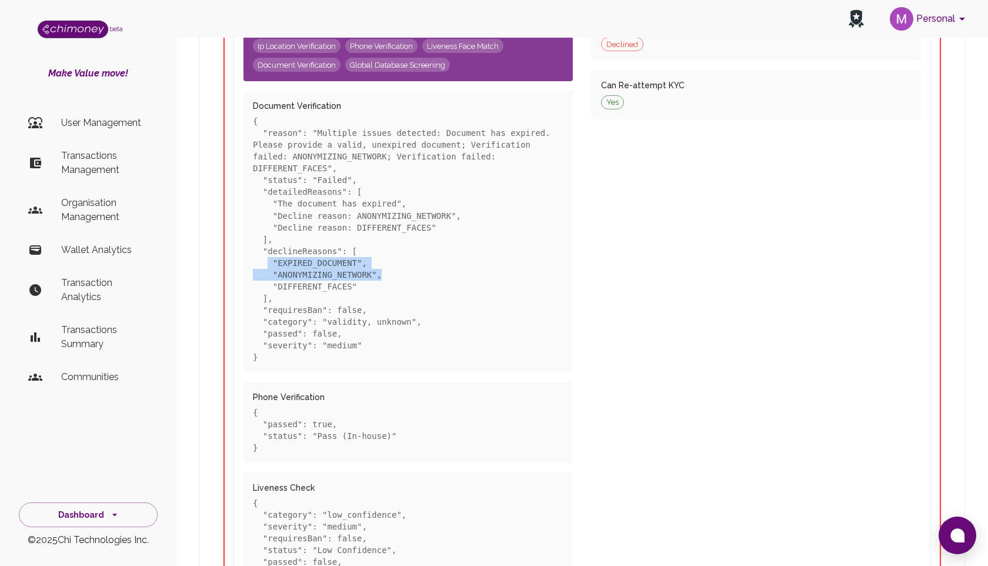
drag, startPoint x: 270, startPoint y: 260, endPoint x: 385, endPoint y: 271, distance: 115.7
click at [385, 271] on p "{ "reason": "Multiple issues detected: Document has expired. Please provide a v…" at bounding box center [408, 238] width 310 height 247
click at [365, 286] on p "{ "reason": "Multiple issues detected: Document has expired. Please provide a v…" at bounding box center [408, 238] width 310 height 247
drag, startPoint x: 365, startPoint y: 286, endPoint x: 300, endPoint y: 257, distance: 70.8
click at [300, 258] on p "{ "reason": "Multiple issues detected: Document has expired. Please provide a v…" at bounding box center [408, 238] width 310 height 247
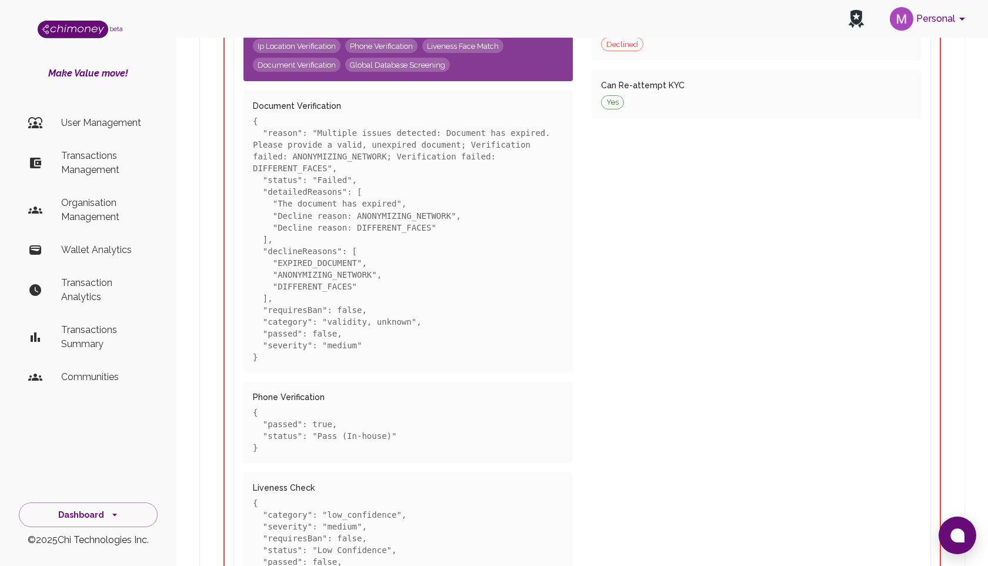
click at [319, 292] on p "{ "reason": "Multiple issues detected: Document has expired. Please provide a v…" at bounding box center [408, 238] width 310 height 247
drag, startPoint x: 268, startPoint y: 260, endPoint x: 423, endPoint y: 278, distance: 155.7
click at [423, 280] on p "{ "reason": "Multiple issues detected: Document has expired. Please provide a v…" at bounding box center [408, 238] width 310 height 247
click at [382, 288] on p "{ "reason": "Multiple issues detected: Document has expired. Please provide a v…" at bounding box center [408, 238] width 310 height 247
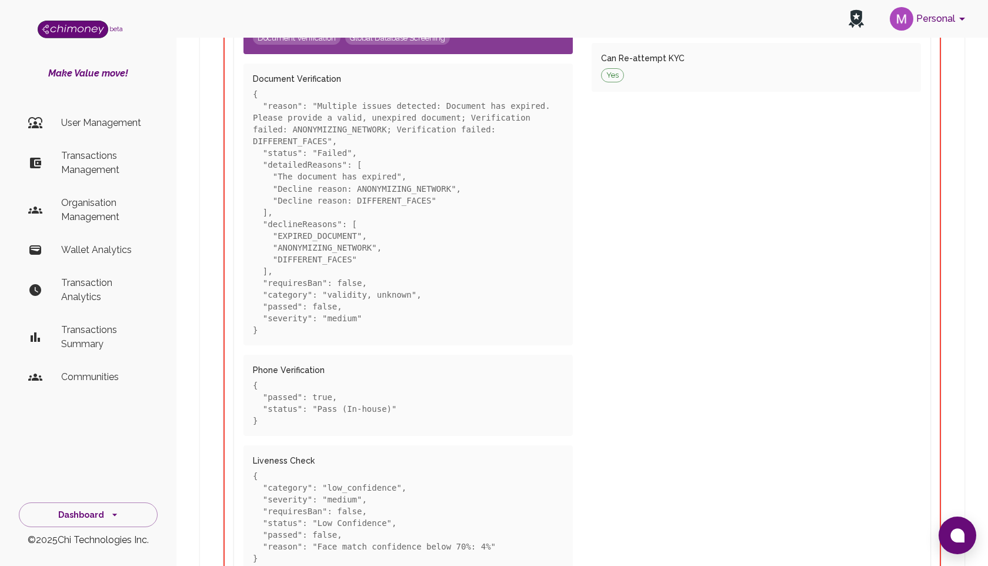
scroll to position [335, 0]
click at [370, 199] on p "{ "reason": "Multiple issues detected: Document has expired. Please provide a v…" at bounding box center [408, 209] width 310 height 247
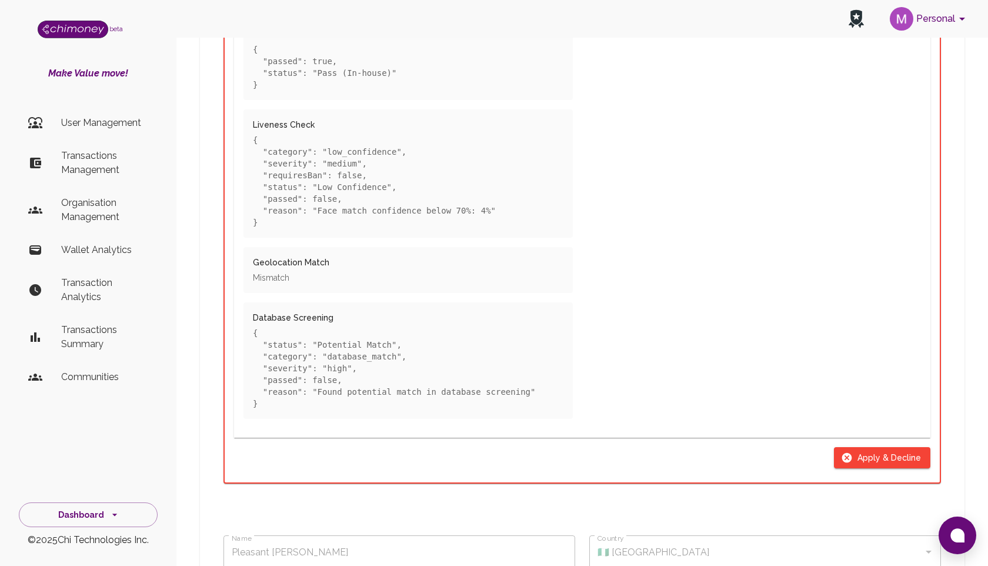
scroll to position [659, 0]
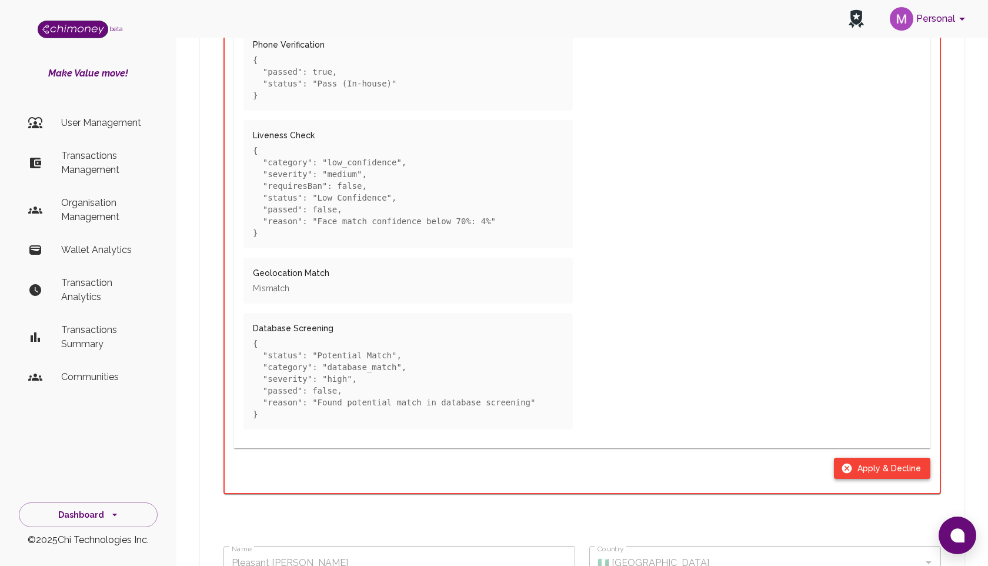
click at [858, 474] on button "Apply & Decline" at bounding box center [882, 468] width 96 height 22
type input "declined"
checkbox input "true"
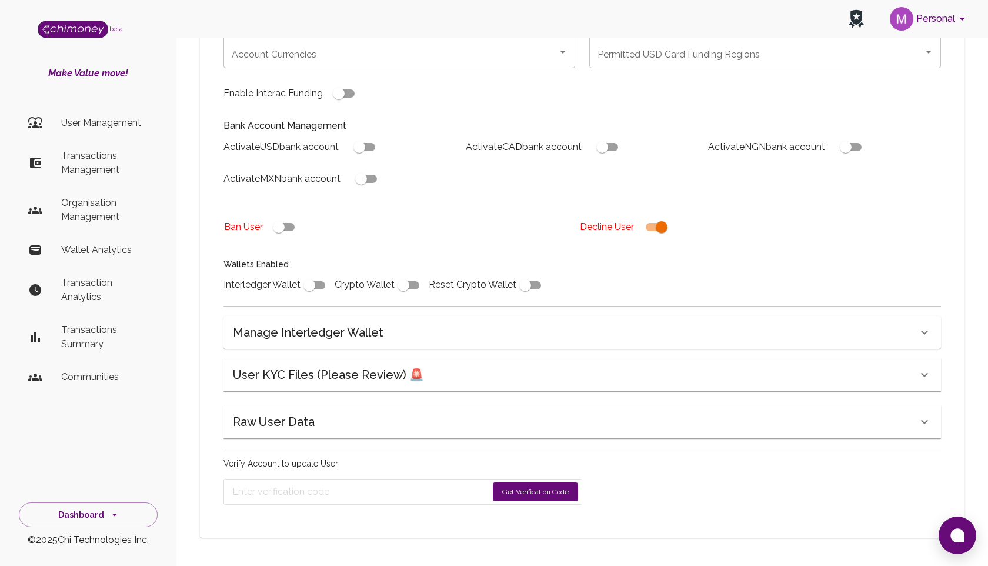
click at [538, 486] on button "Get Verification Code" at bounding box center [535, 491] width 85 height 19
click at [738, 320] on div "Manage Interledger Wallet" at bounding box center [581, 332] width 717 height 33
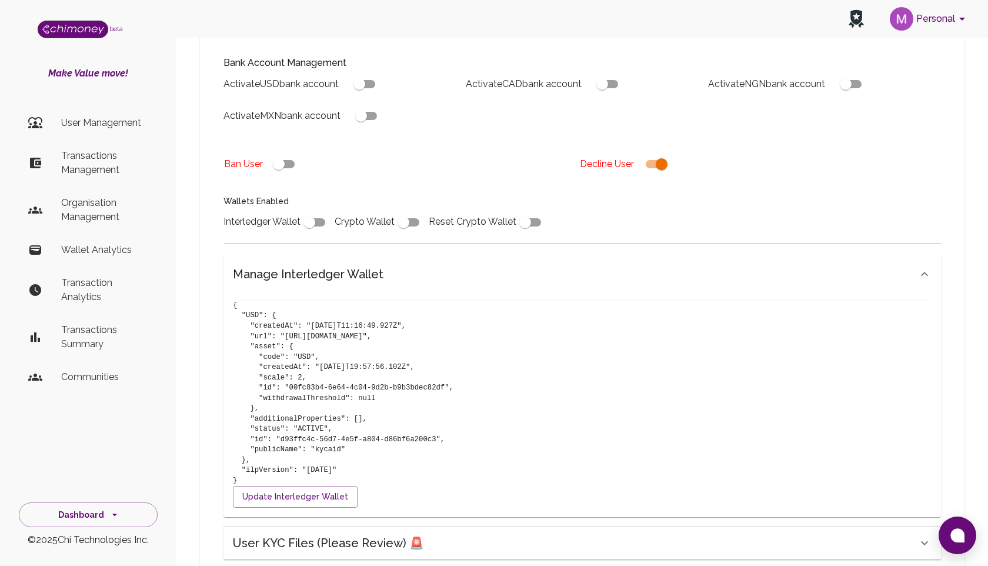
scroll to position [331, 0]
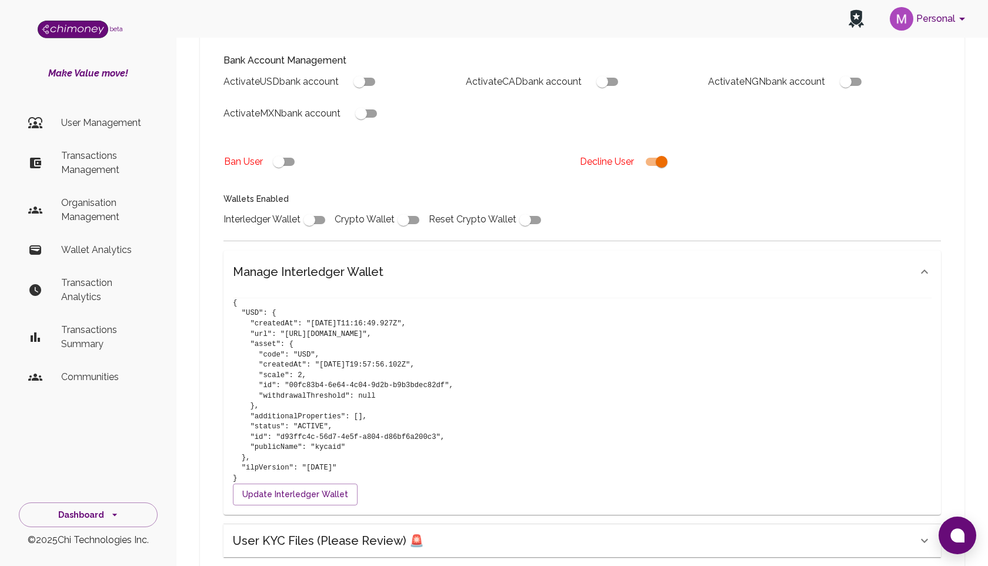
click at [569, 276] on div "Manage Interledger Wallet" at bounding box center [575, 271] width 684 height 19
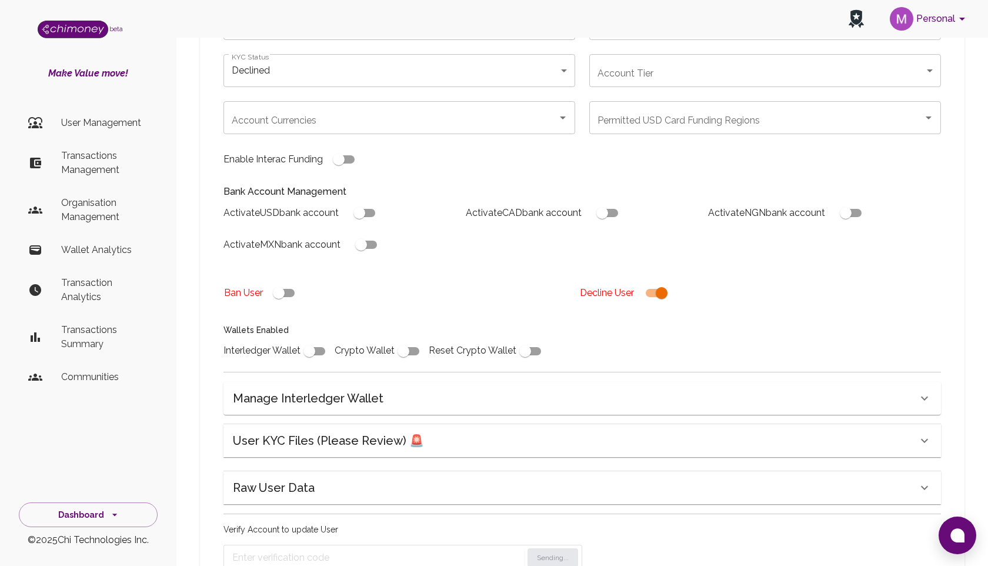
scroll to position [266, 0]
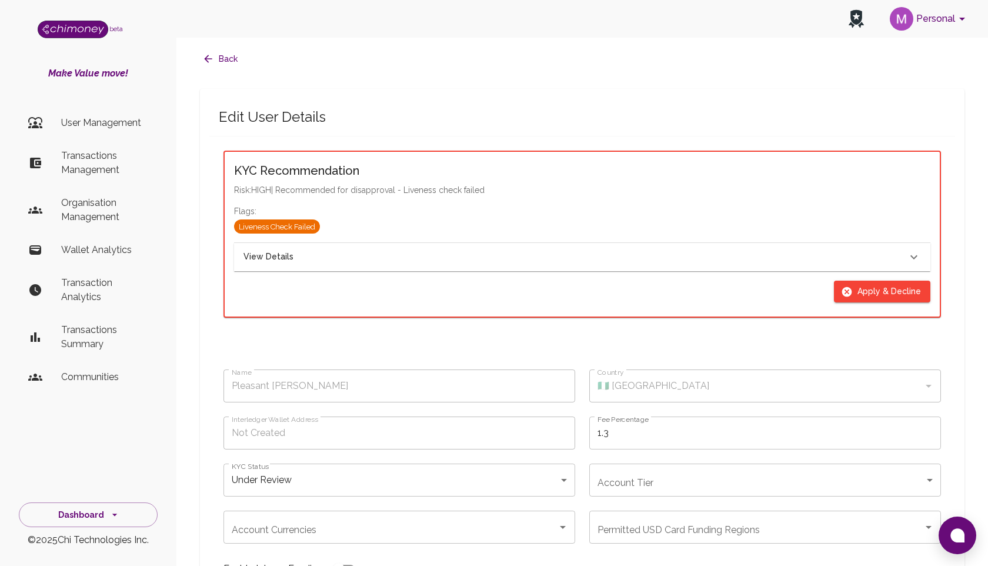
click at [860, 290] on button "Apply & Decline" at bounding box center [882, 291] width 96 height 22
type input "declined"
checkbox input "true"
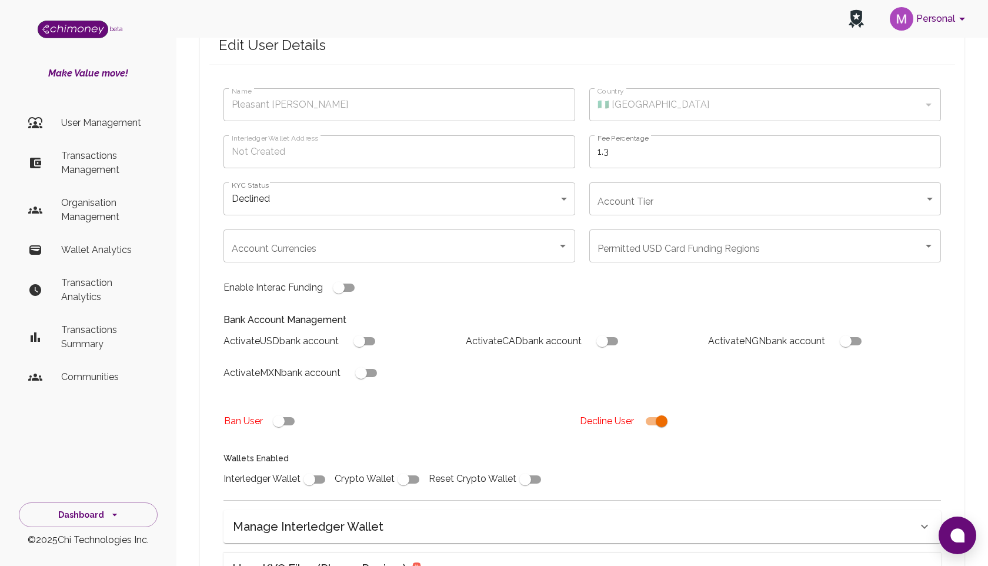
scroll to position [266, 0]
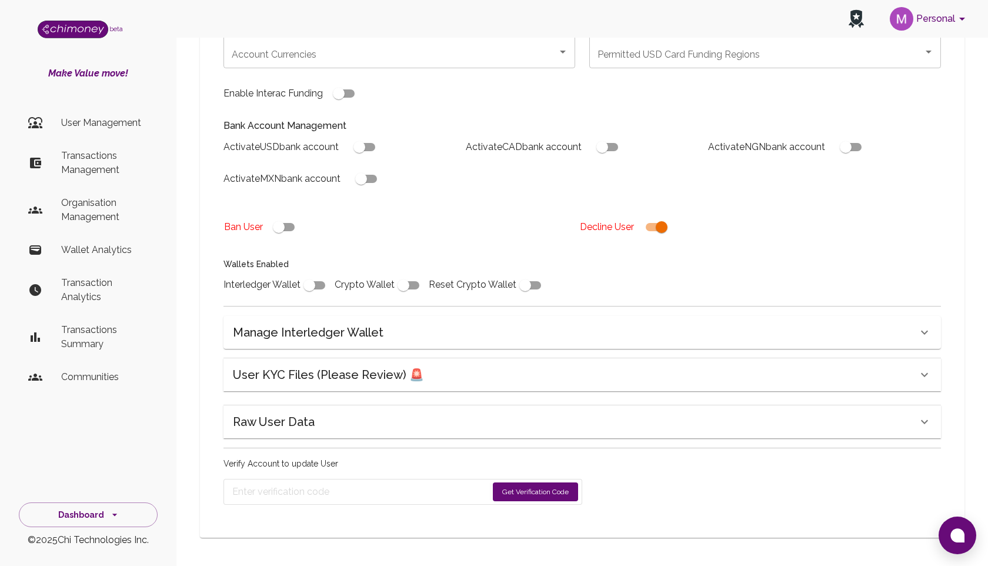
click at [513, 485] on button "Get Verification Code" at bounding box center [535, 491] width 85 height 19
click at [777, 272] on div "Name Pleasant Balogun Name Country 🇳🇬 Nigeria Country Interledger Wallet Addres…" at bounding box center [574, 88] width 731 height 416
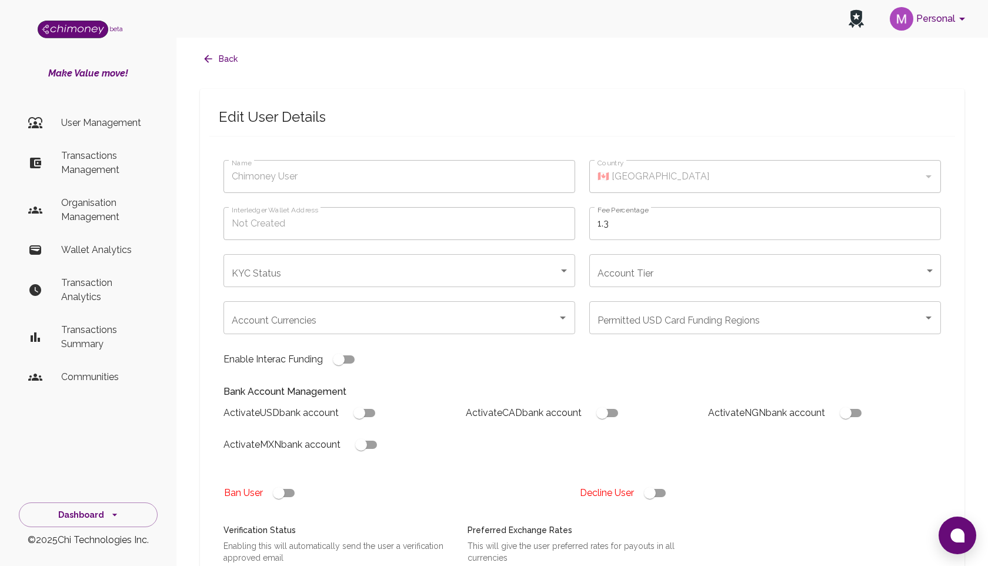
scroll to position [342, 0]
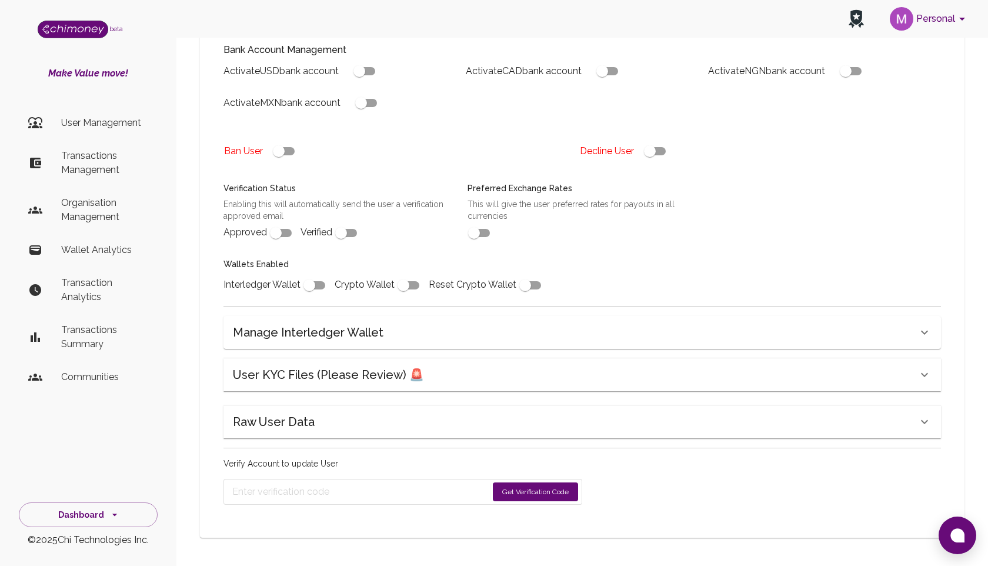
type input "Pleasant [PERSON_NAME]"
type input "🇳🇬 [GEOGRAPHIC_DATA]"
type input "under_review"
checkbox input "true"
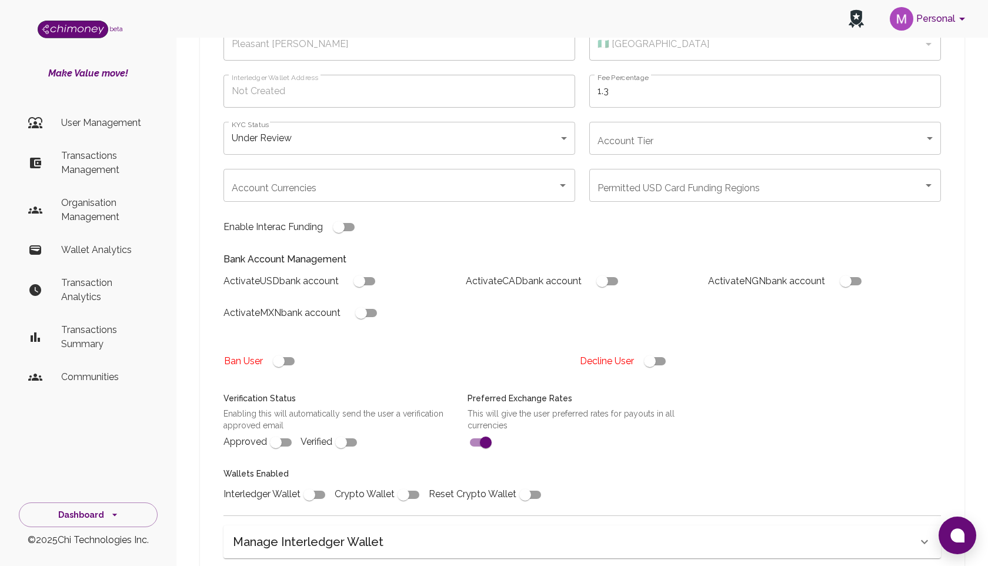
scroll to position [0, 0]
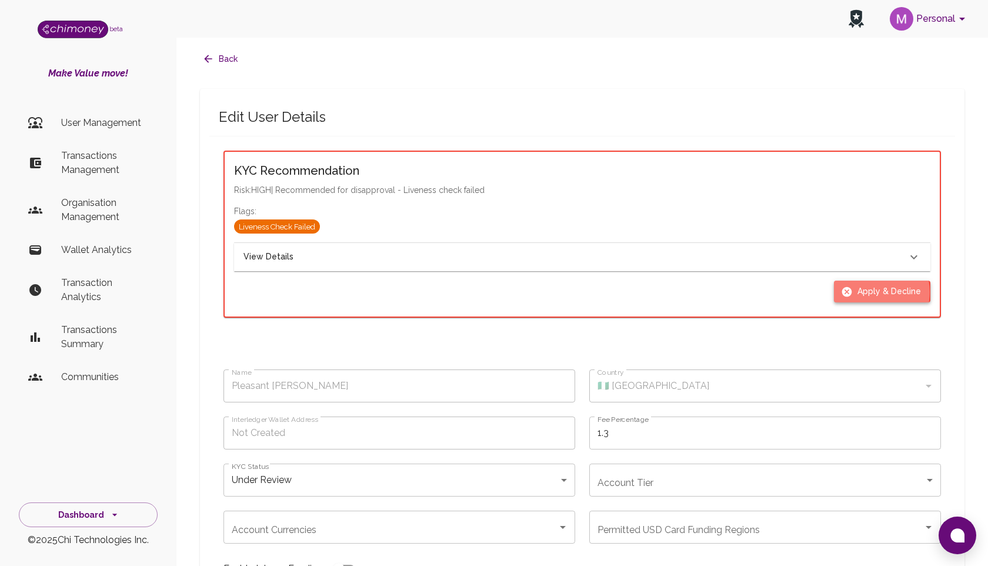
click at [870, 292] on button "Apply & Decline" at bounding box center [882, 291] width 96 height 22
type input "declined"
checkbox input "true"
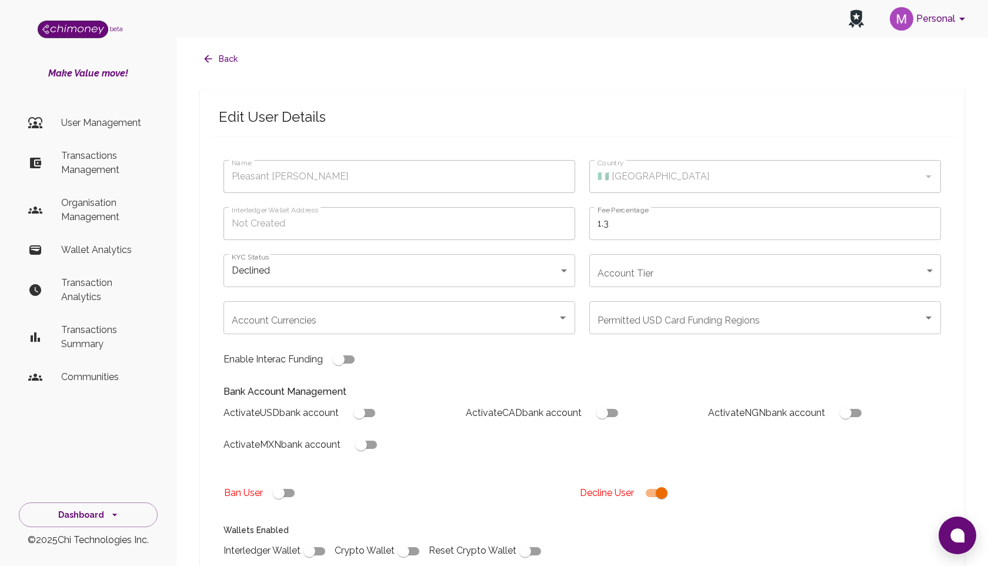
scroll to position [266, 0]
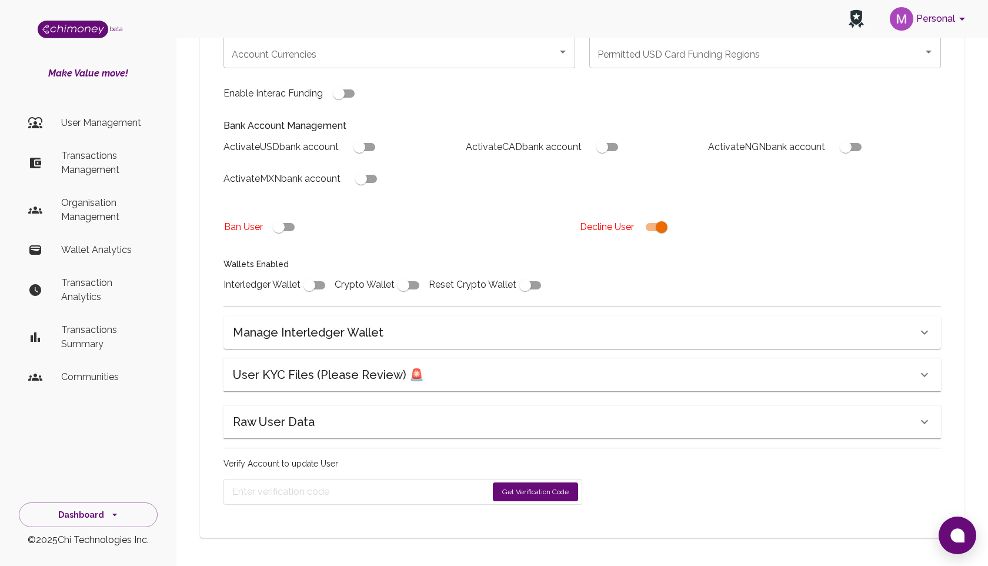
click at [519, 497] on button "Get Verification Code" at bounding box center [535, 491] width 85 height 19
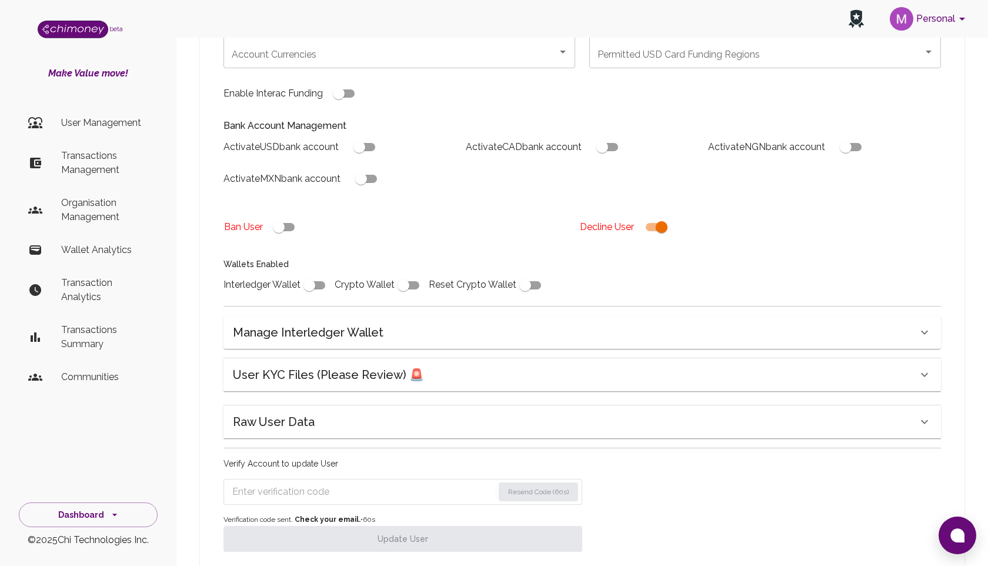
click at [433, 497] on input "Enter verification code" at bounding box center [362, 491] width 261 height 19
click at [422, 483] on input "Enter verification code" at bounding box center [363, 491] width 263 height 19
click at [419, 498] on input "Enter verification code" at bounding box center [363, 491] width 262 height 19
type input "1"
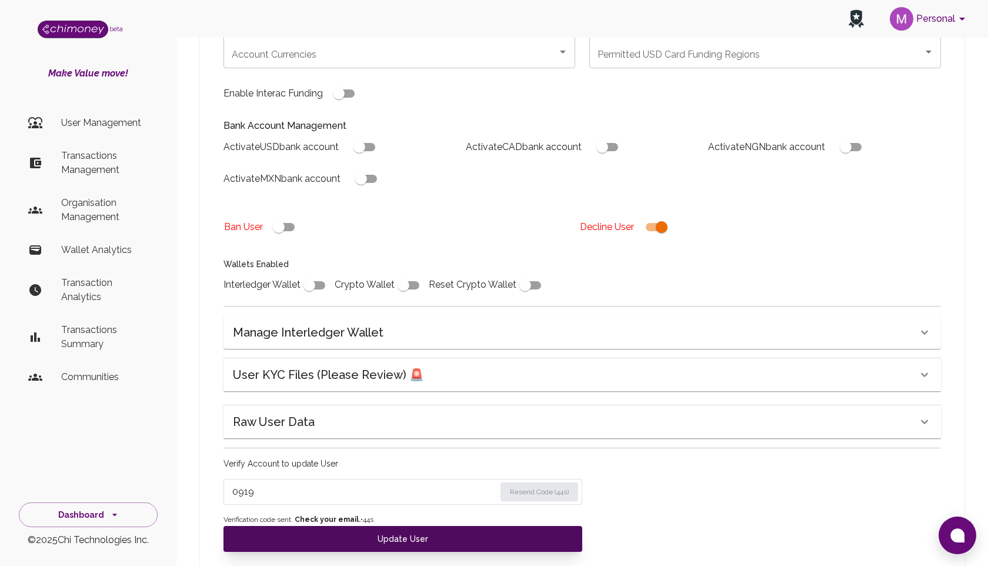
type input "0919"
click at [406, 542] on button "Update User" at bounding box center [402, 539] width 359 height 26
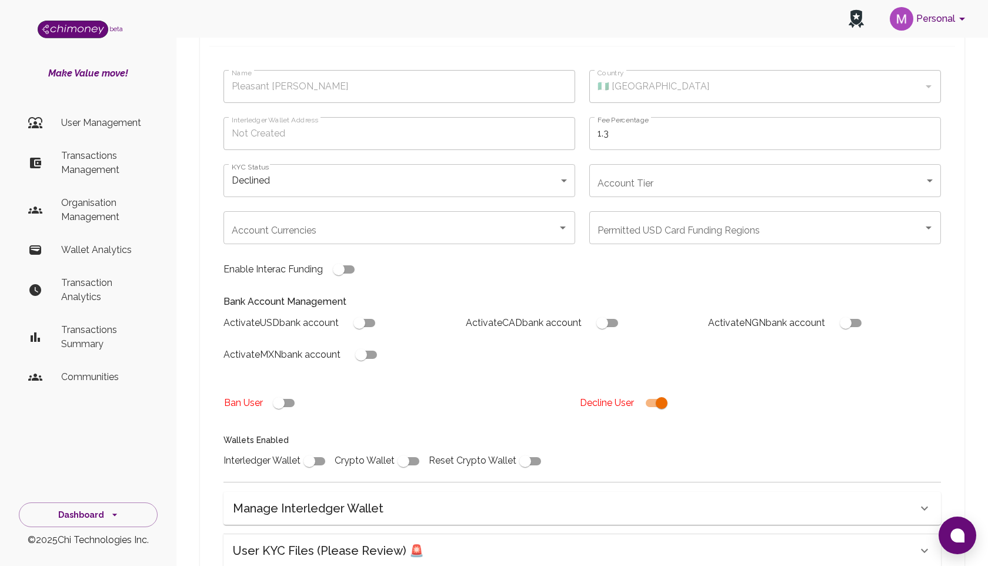
scroll to position [86, 0]
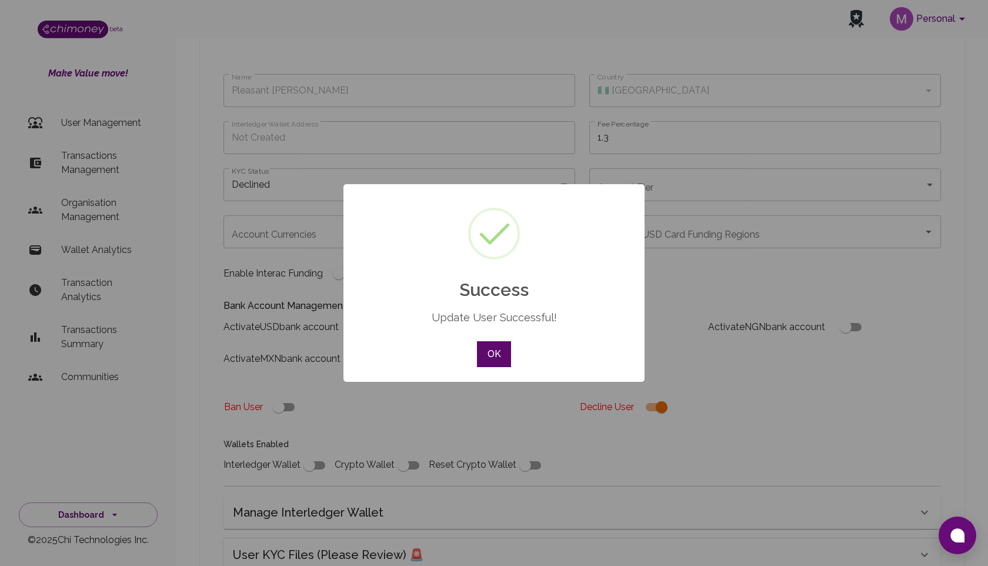
click at [494, 359] on button "OK" at bounding box center [494, 354] width 34 height 26
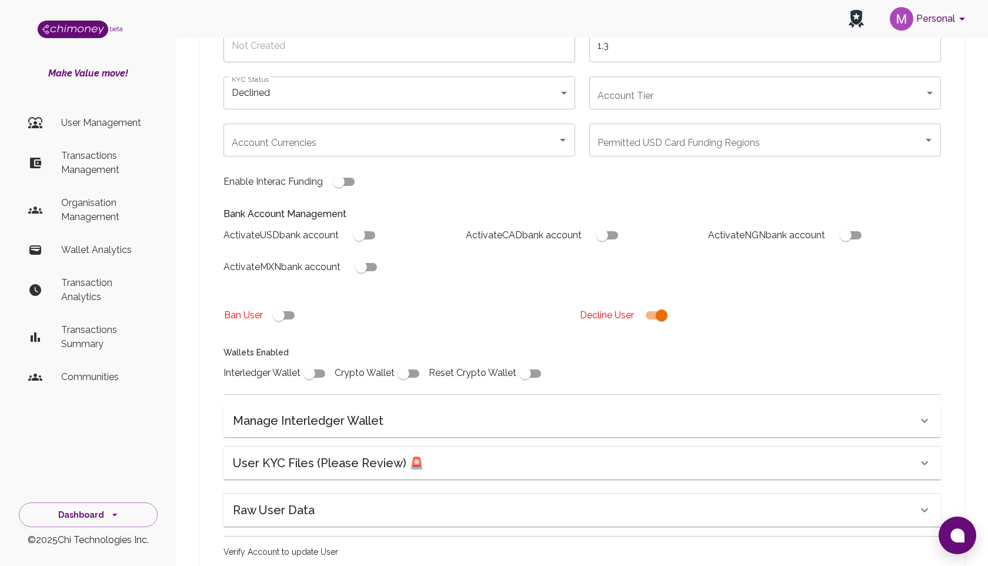
scroll to position [0, 0]
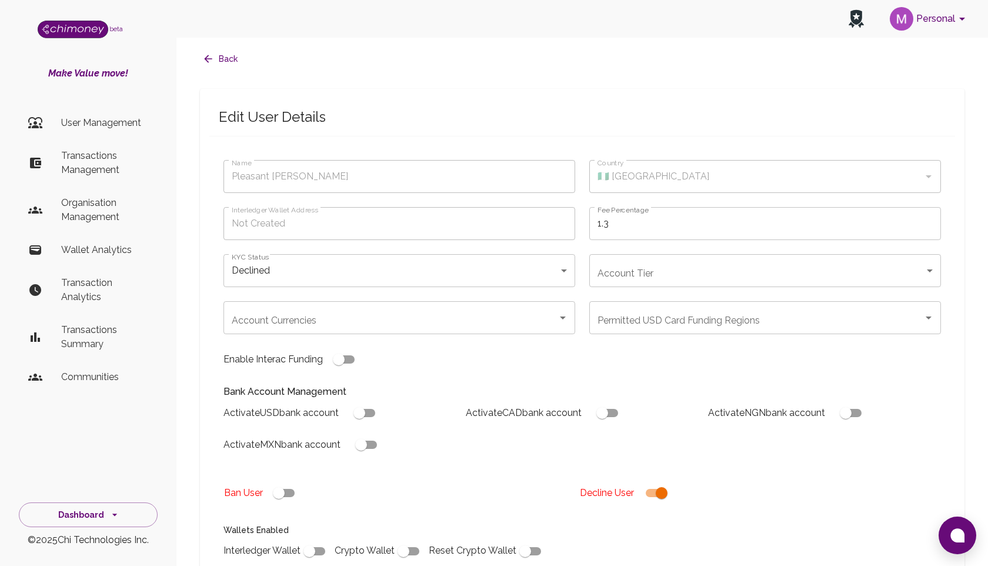
click at [215, 52] on button "Back" at bounding box center [221, 59] width 42 height 22
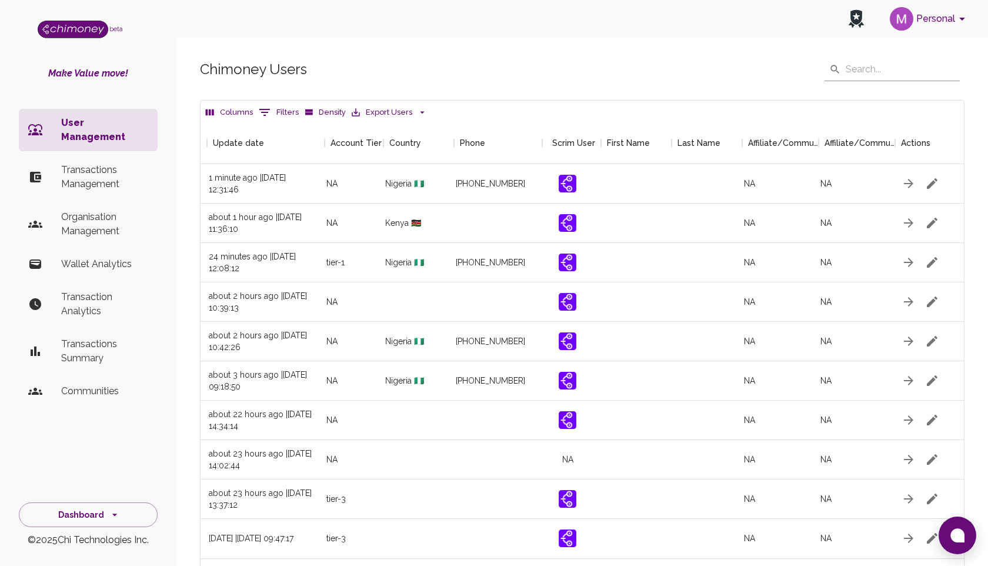
scroll to position [0, 1248]
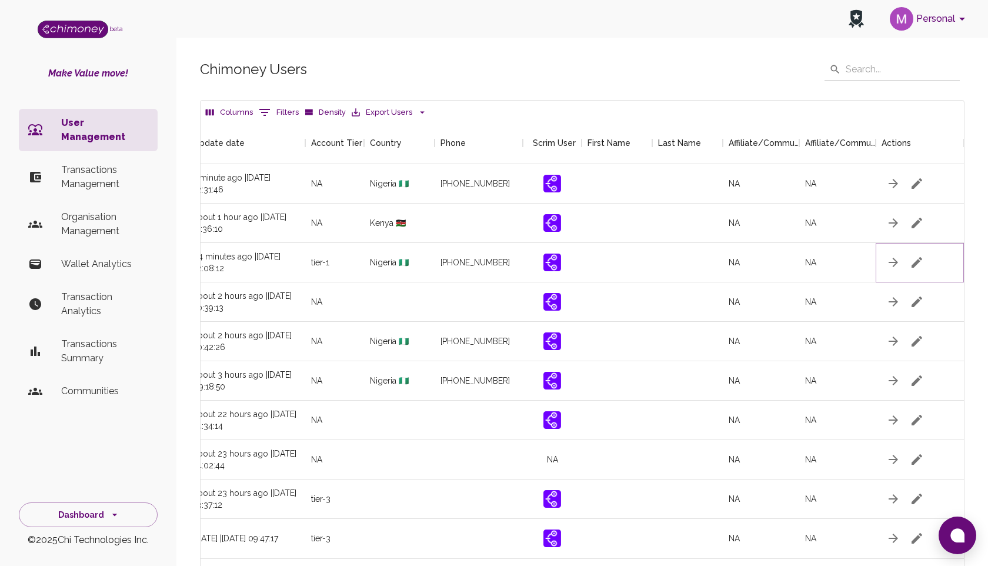
click at [919, 262] on icon "button" at bounding box center [917, 262] width 14 height 14
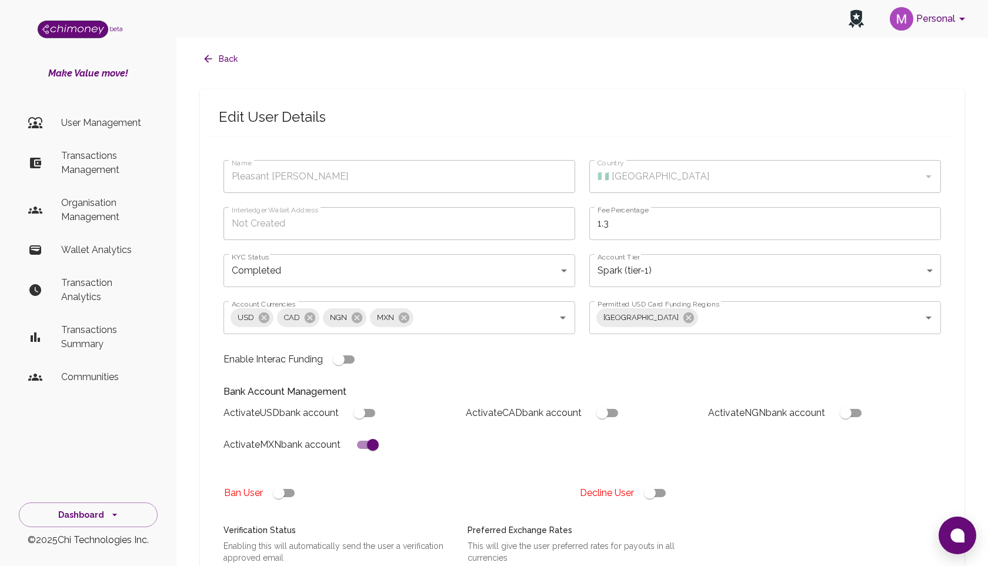
type input "Pleasant [PERSON_NAME]"
type input "🇳🇬 [GEOGRAPHIC_DATA]"
type input "completed"
type input "tier-1"
checkbox input "true"
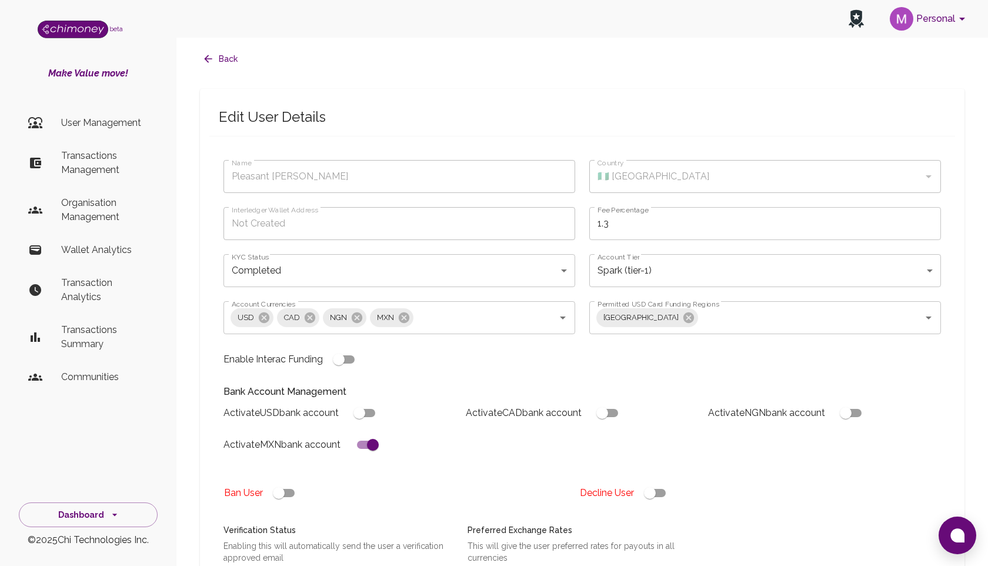
checkbox input "true"
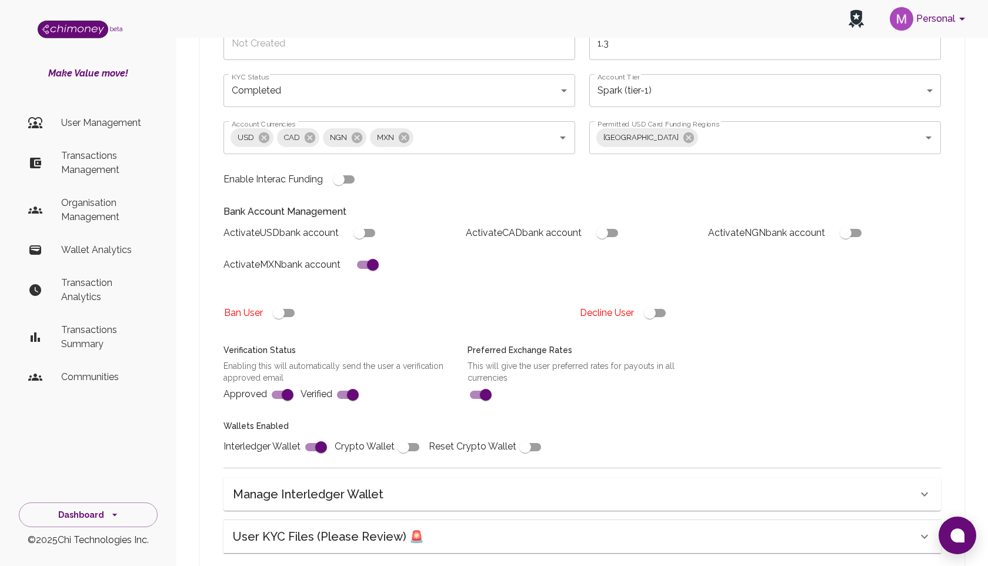
scroll to position [379, 0]
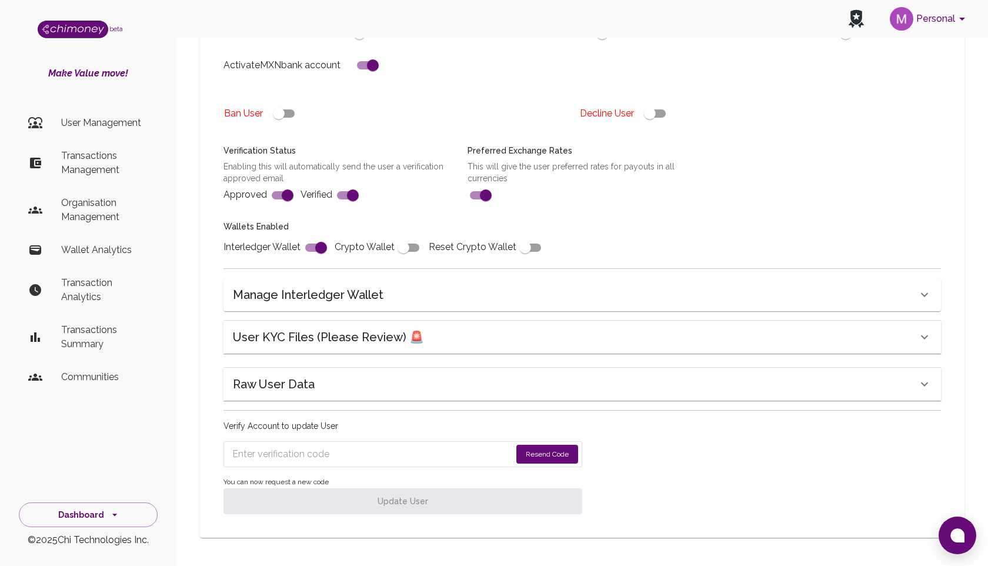
click at [420, 385] on div "Raw User Data" at bounding box center [575, 384] width 684 height 19
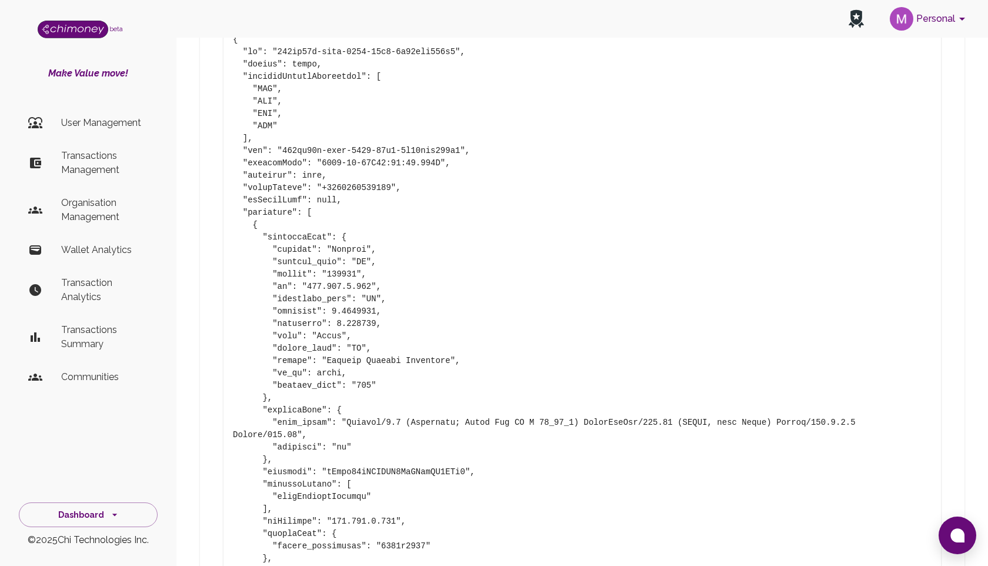
scroll to position [788, 0]
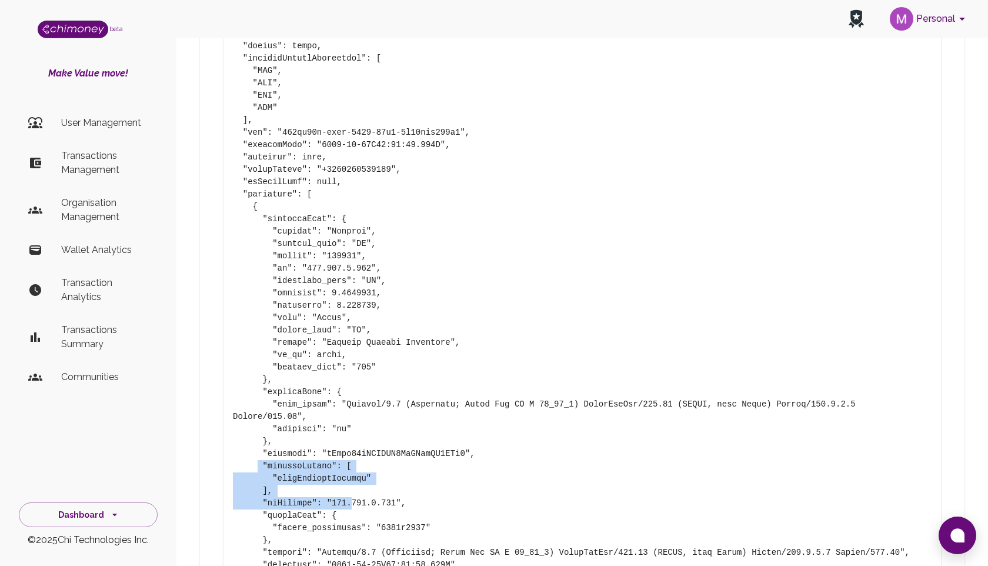
drag, startPoint x: 256, startPoint y: 463, endPoint x: 350, endPoint y: 497, distance: 100.3
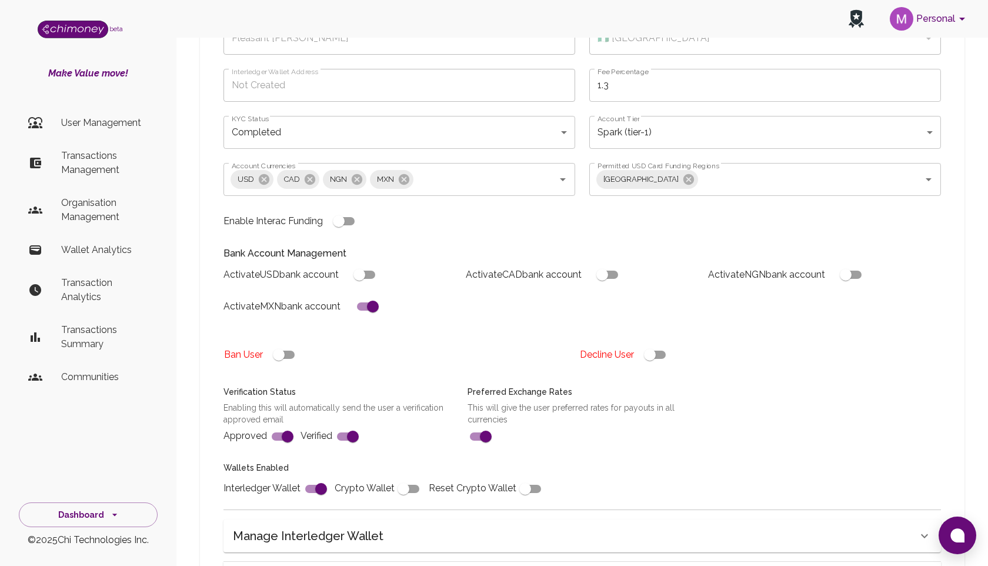
scroll to position [0, 0]
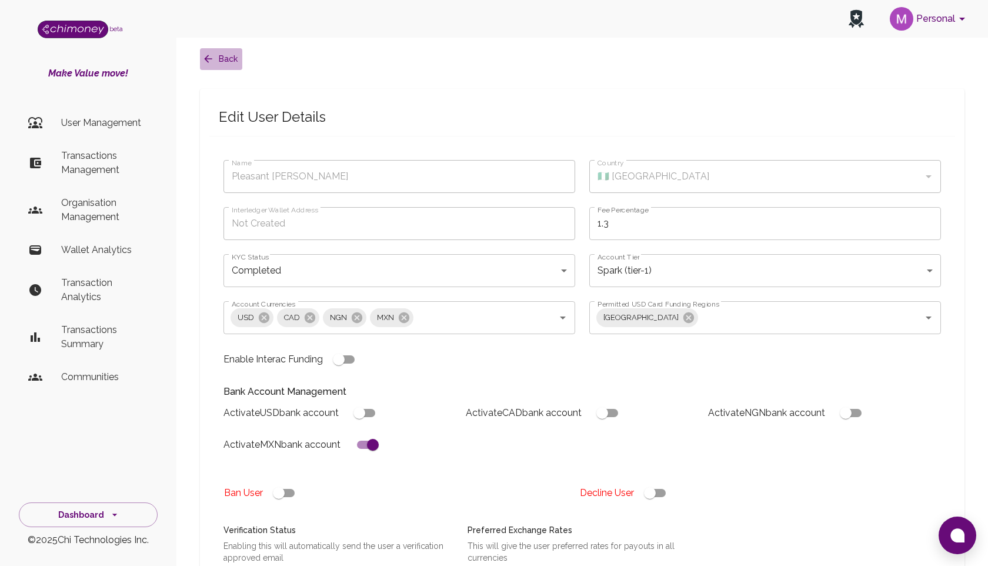
click at [212, 59] on icon "button" at bounding box center [208, 59] width 12 height 12
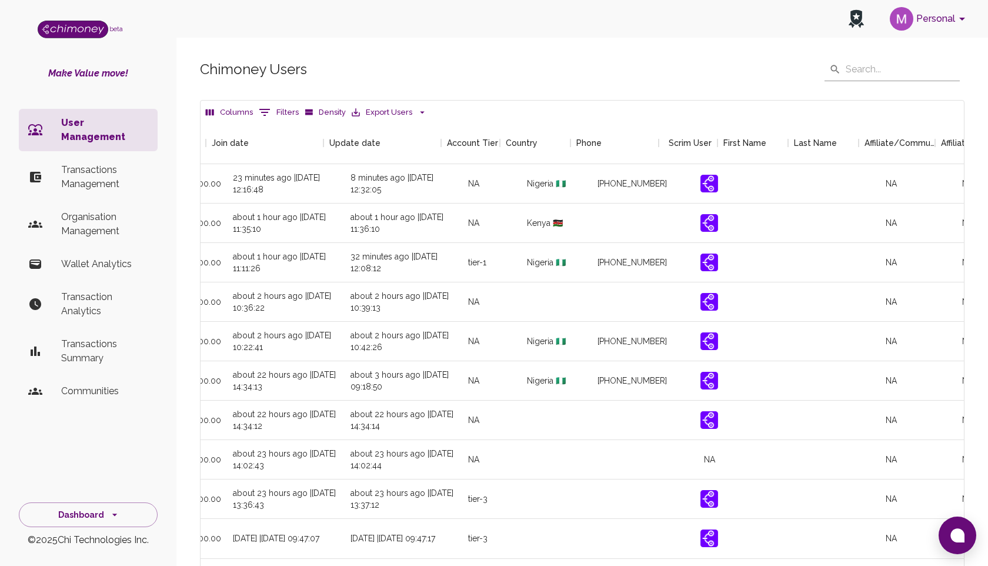
scroll to position [0, 1248]
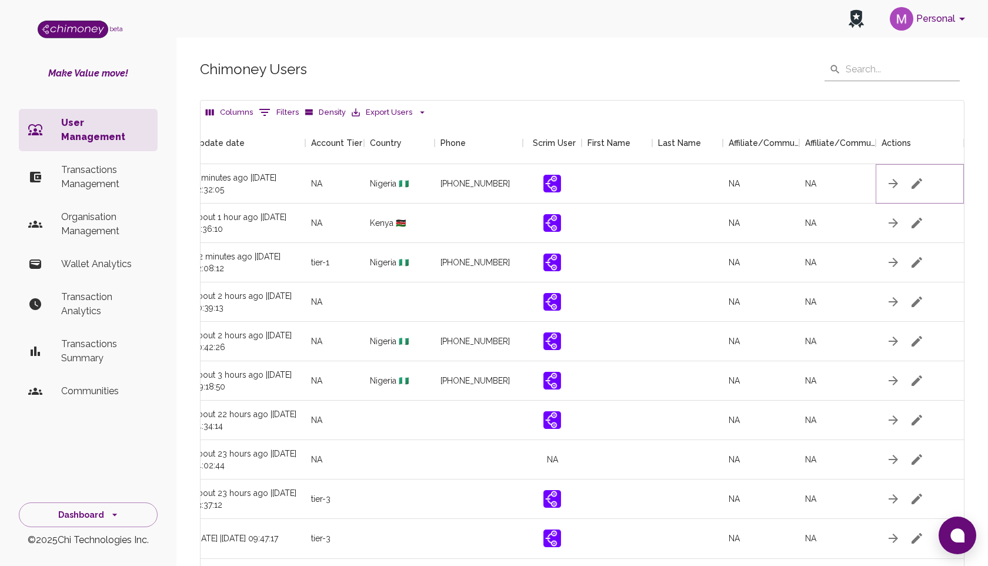
click at [918, 183] on icon "button" at bounding box center [916, 183] width 11 height 11
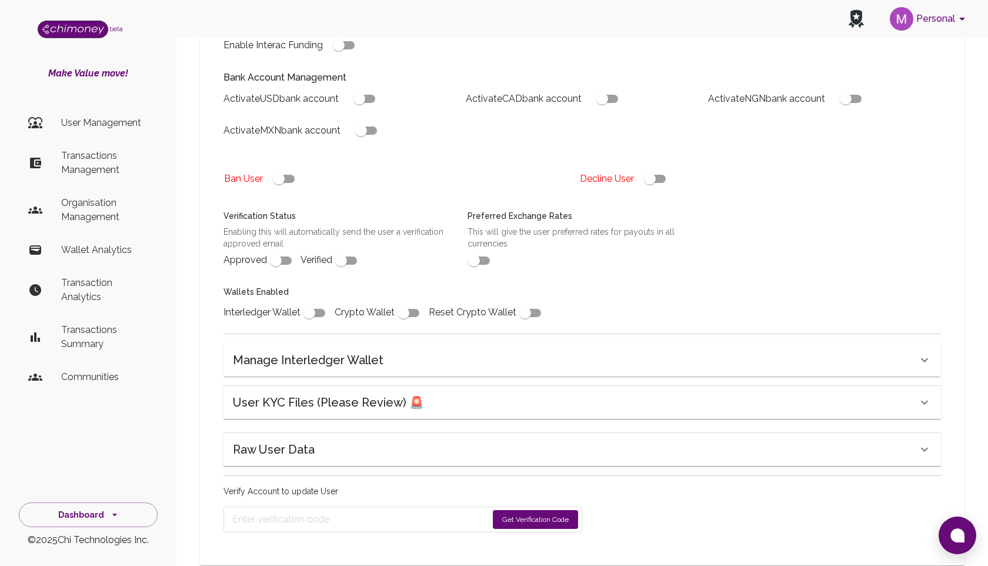
scroll to position [266, 0]
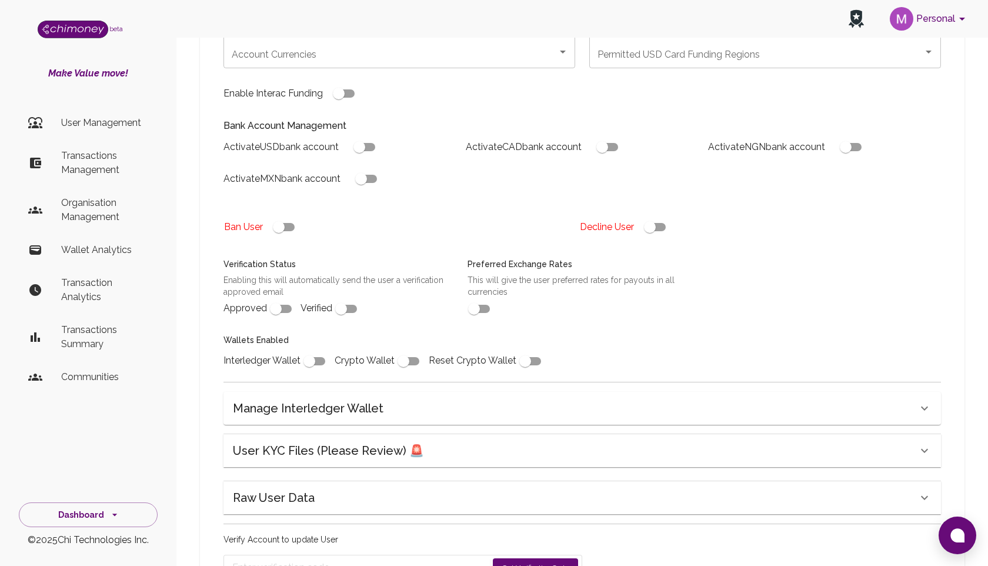
type input "Pleasant [PERSON_NAME]"
type input "🇳🇬 [GEOGRAPHIC_DATA]"
type input "declined"
checkbox input "true"
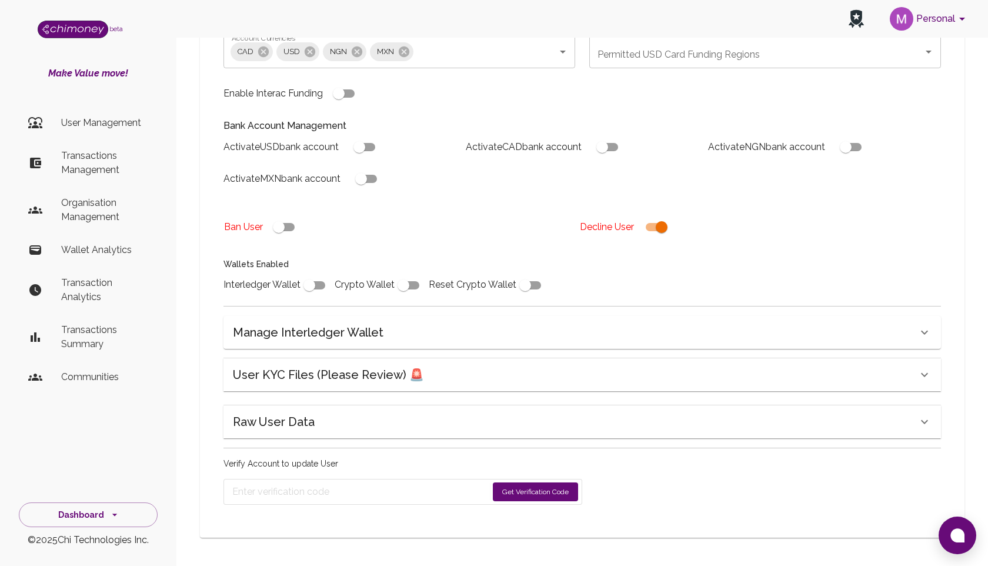
click at [396, 419] on div "Raw User Data" at bounding box center [575, 421] width 684 height 19
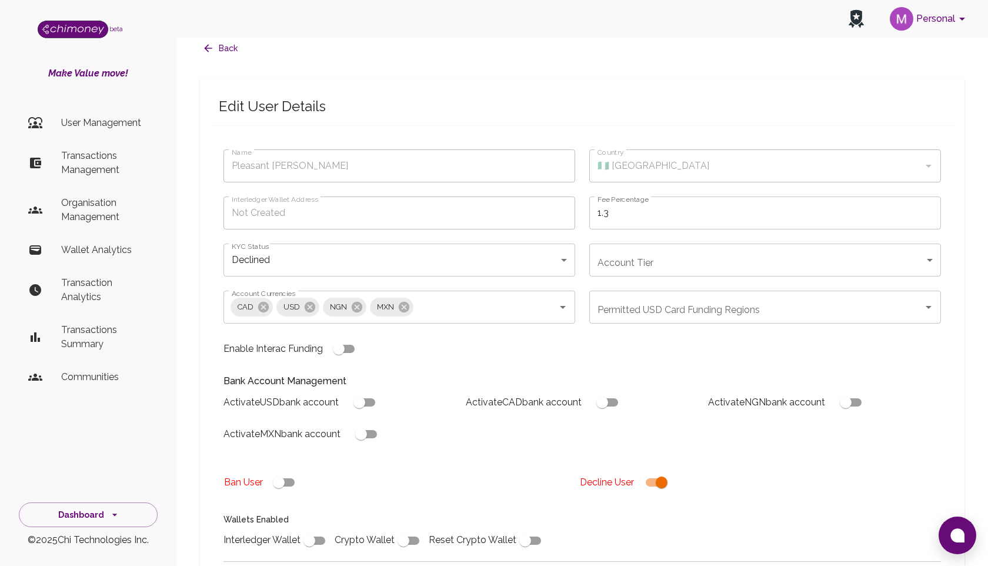
scroll to position [28, 0]
